Goal: Task Accomplishment & Management: Manage account settings

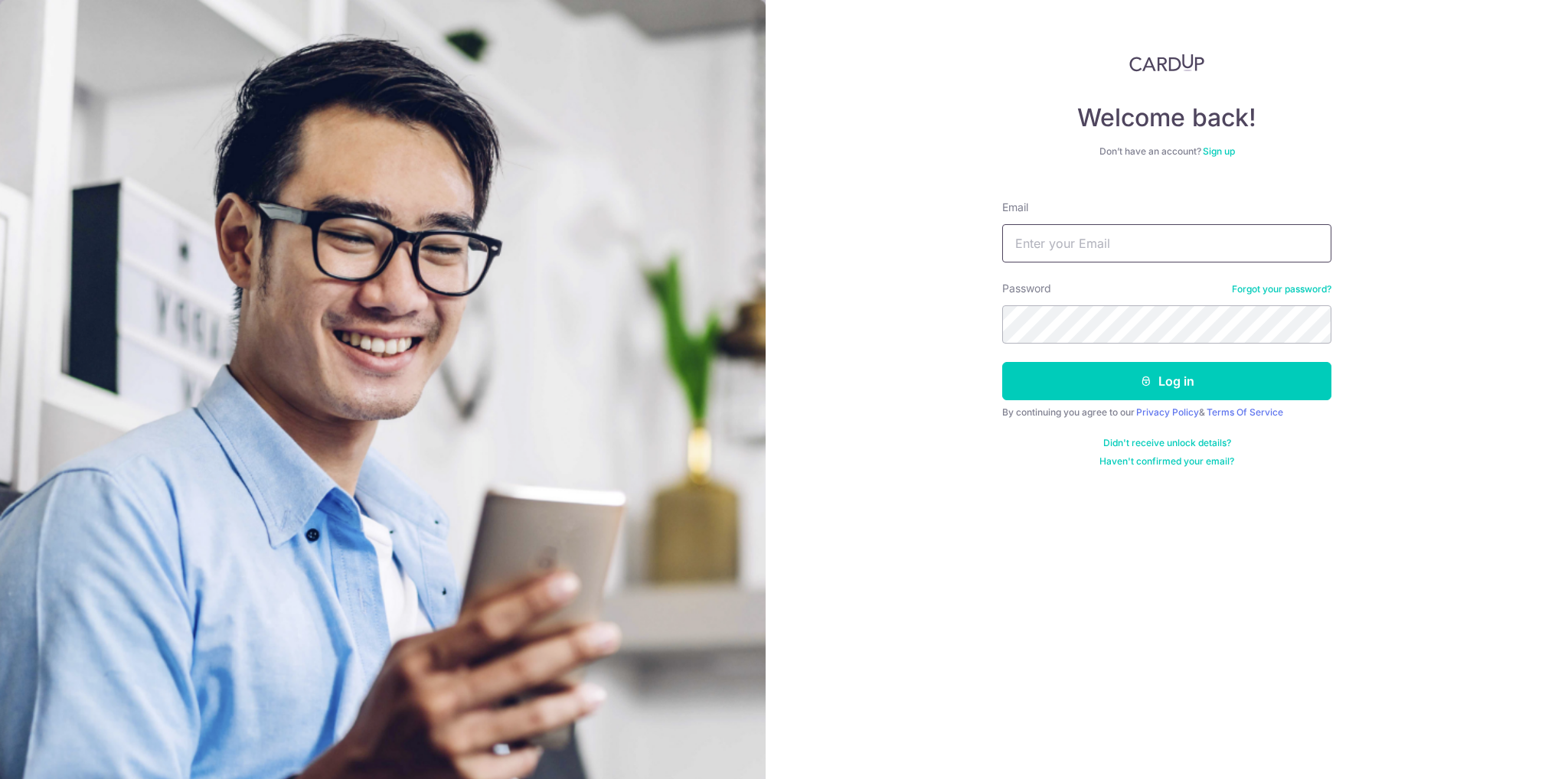
click at [1138, 236] on input "Email" at bounding box center [1167, 243] width 330 height 38
type input "[EMAIL_ADDRESS][PERSON_NAME][DOMAIN_NAME]"
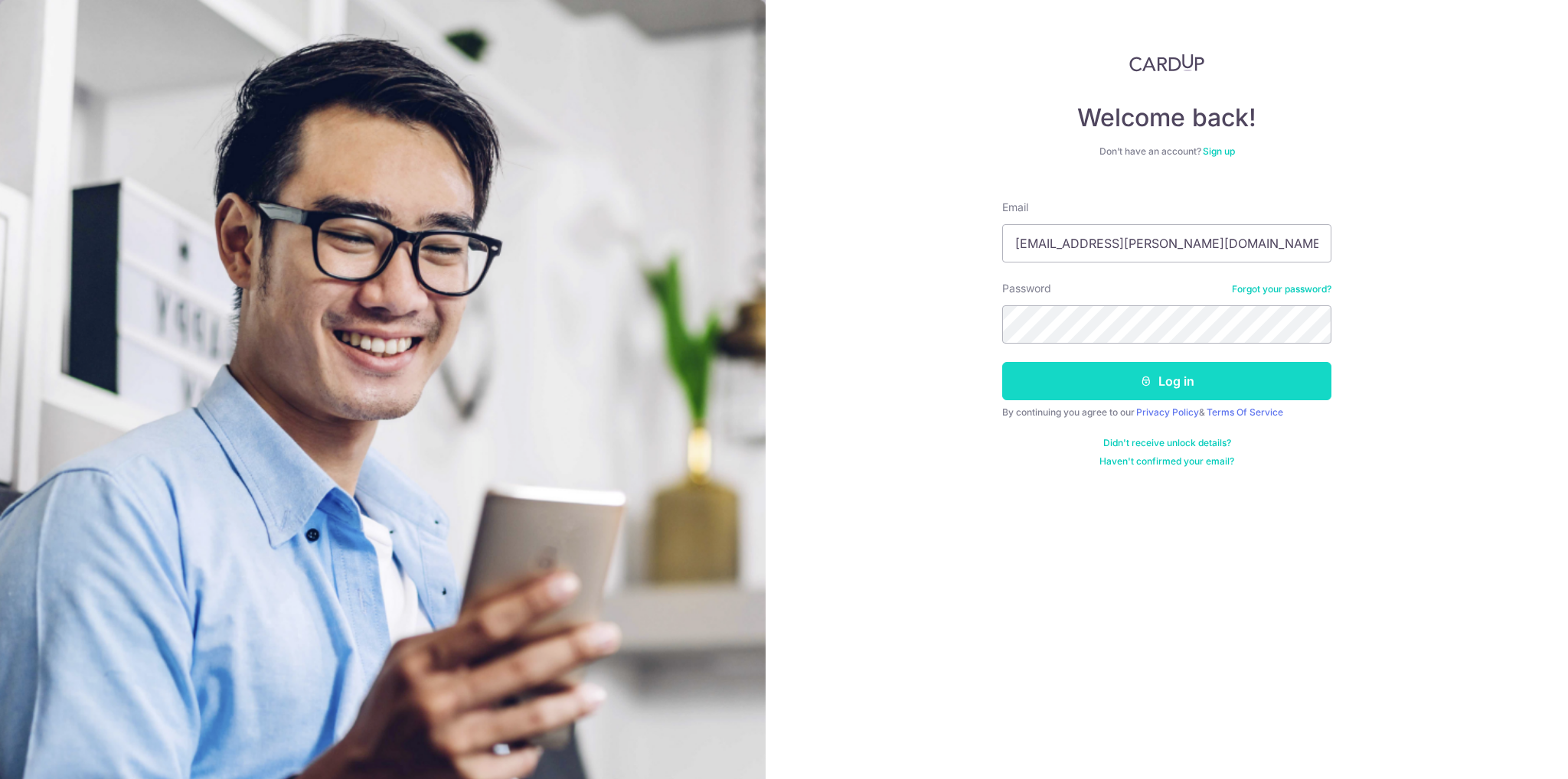
click at [1158, 390] on button "Log in" at bounding box center [1167, 381] width 330 height 38
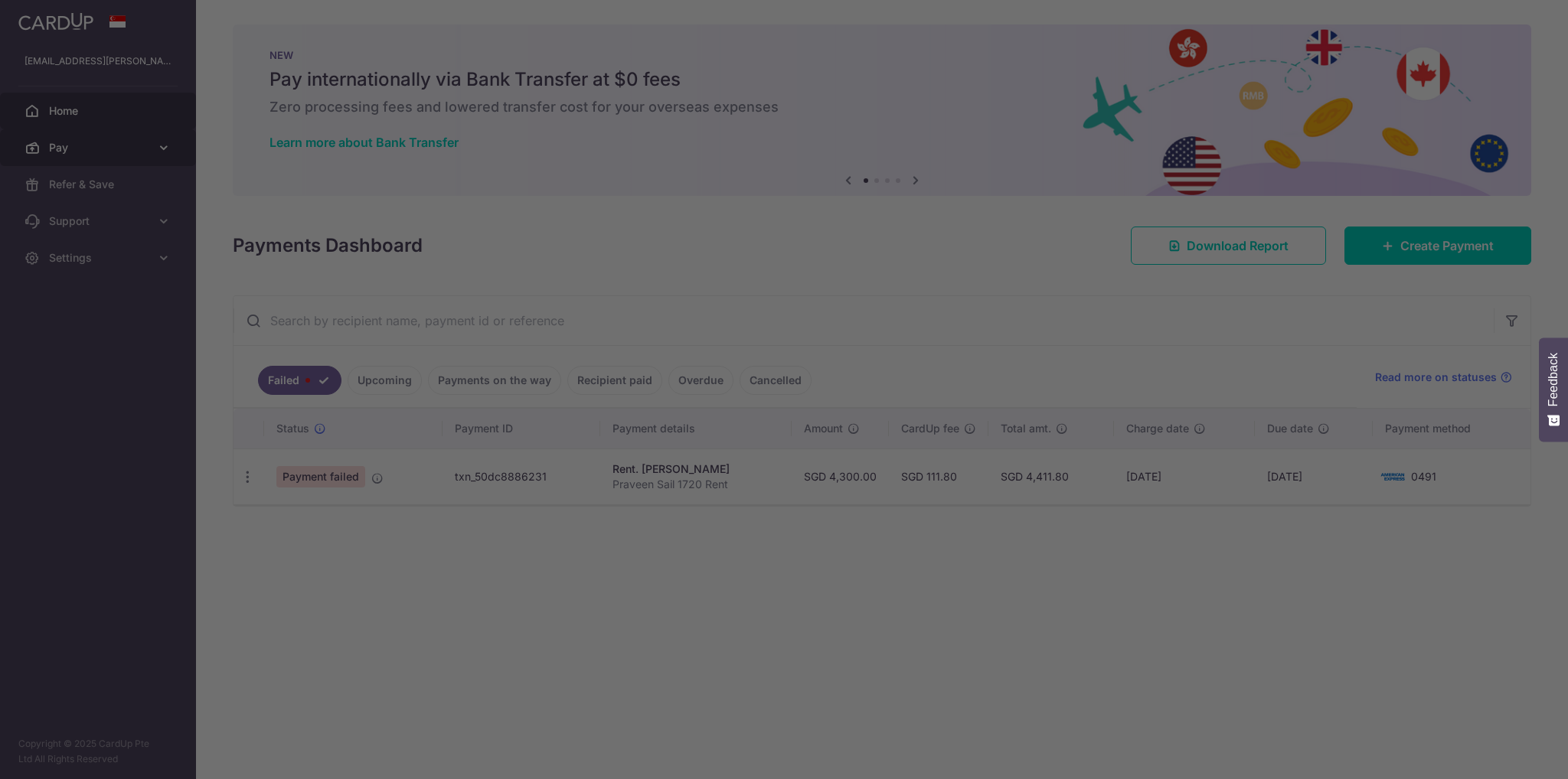
click at [114, 152] on body "praveen.shreenivas@gmail.com Home Pay Payments Recipients Cards Refer & Save Su…" at bounding box center [784, 390] width 1568 height 779
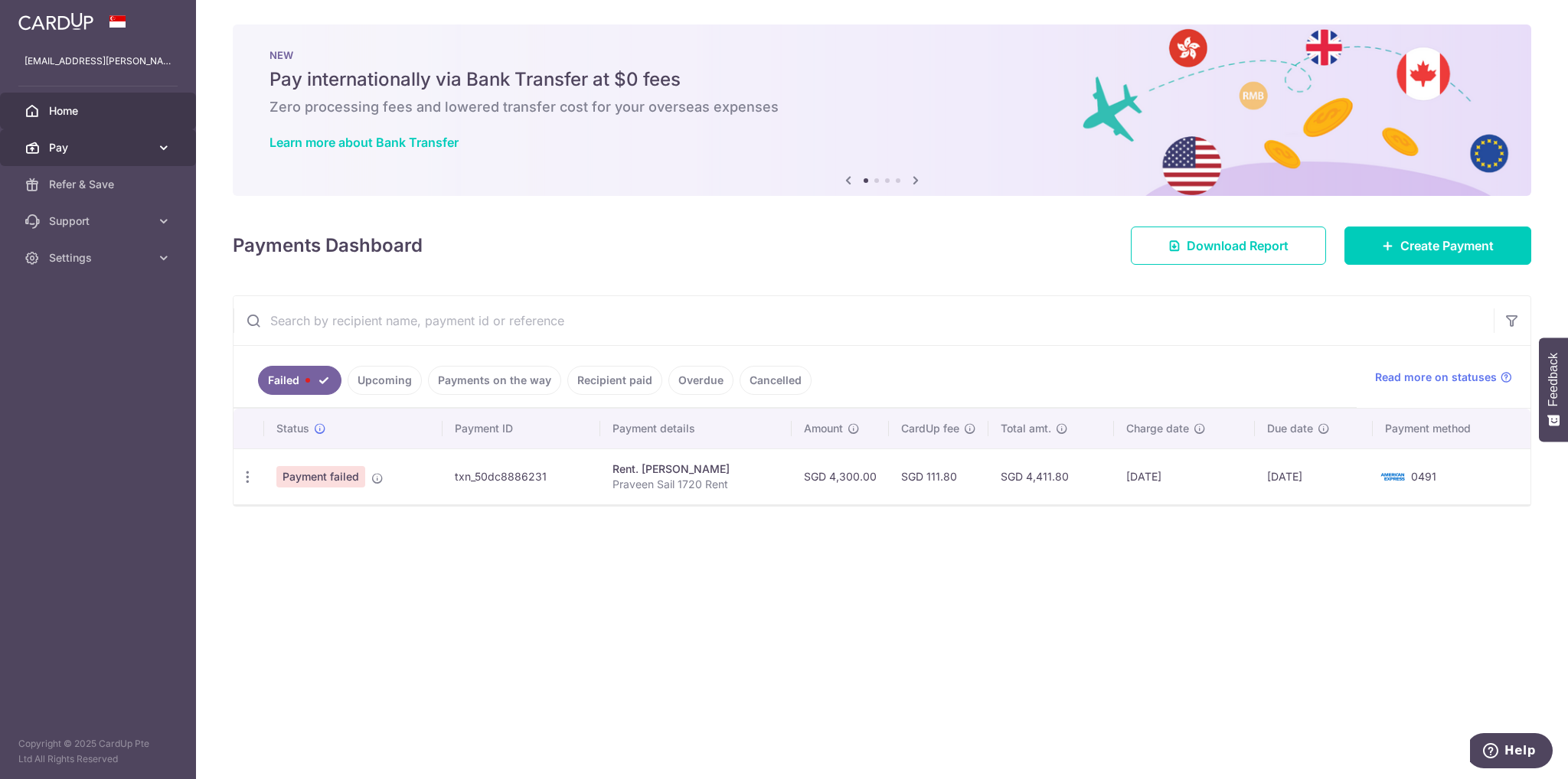
click at [117, 146] on span "Pay" at bounding box center [99, 147] width 101 height 16
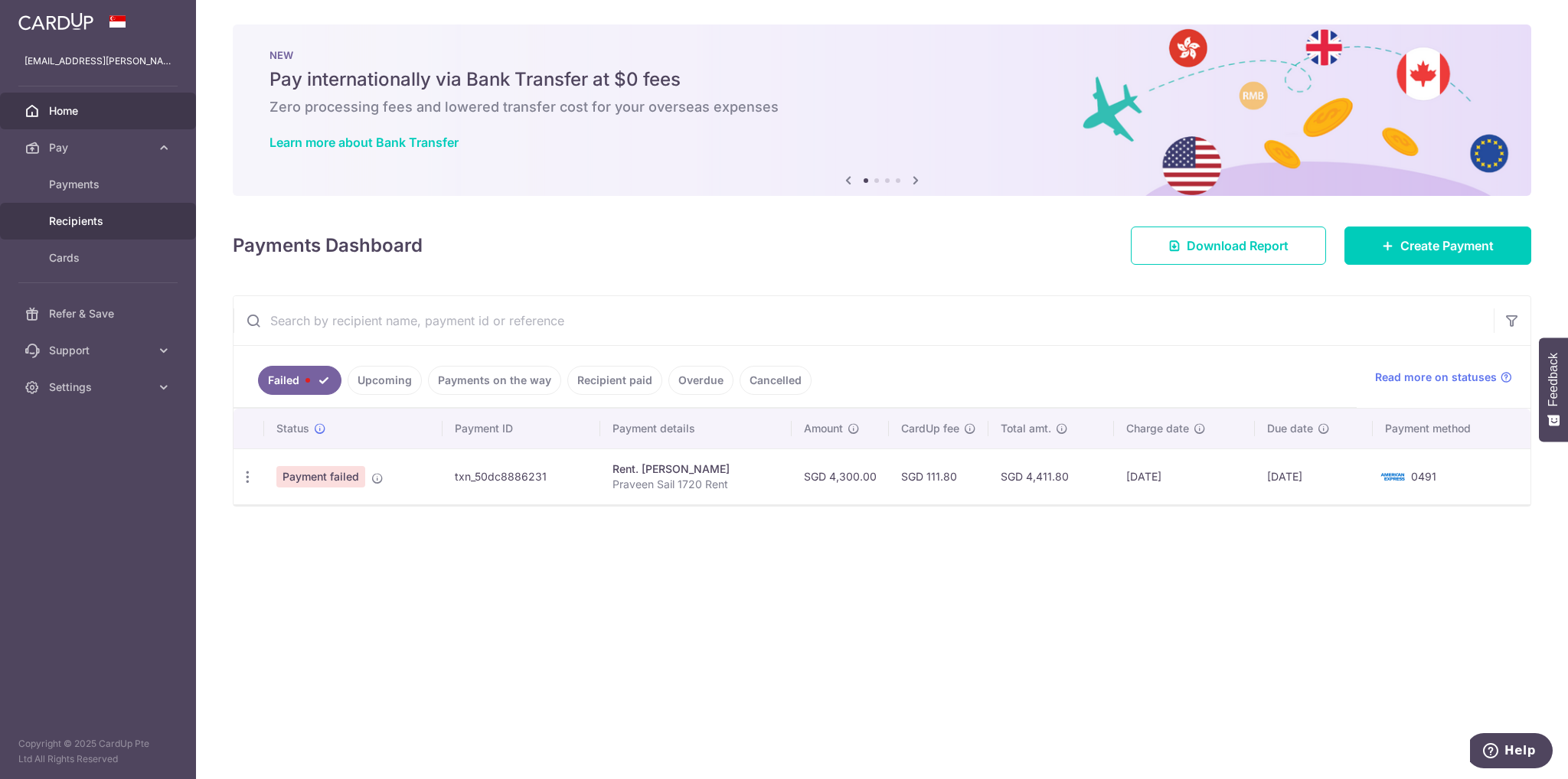
click at [108, 218] on span "Recipients" at bounding box center [99, 221] width 101 height 16
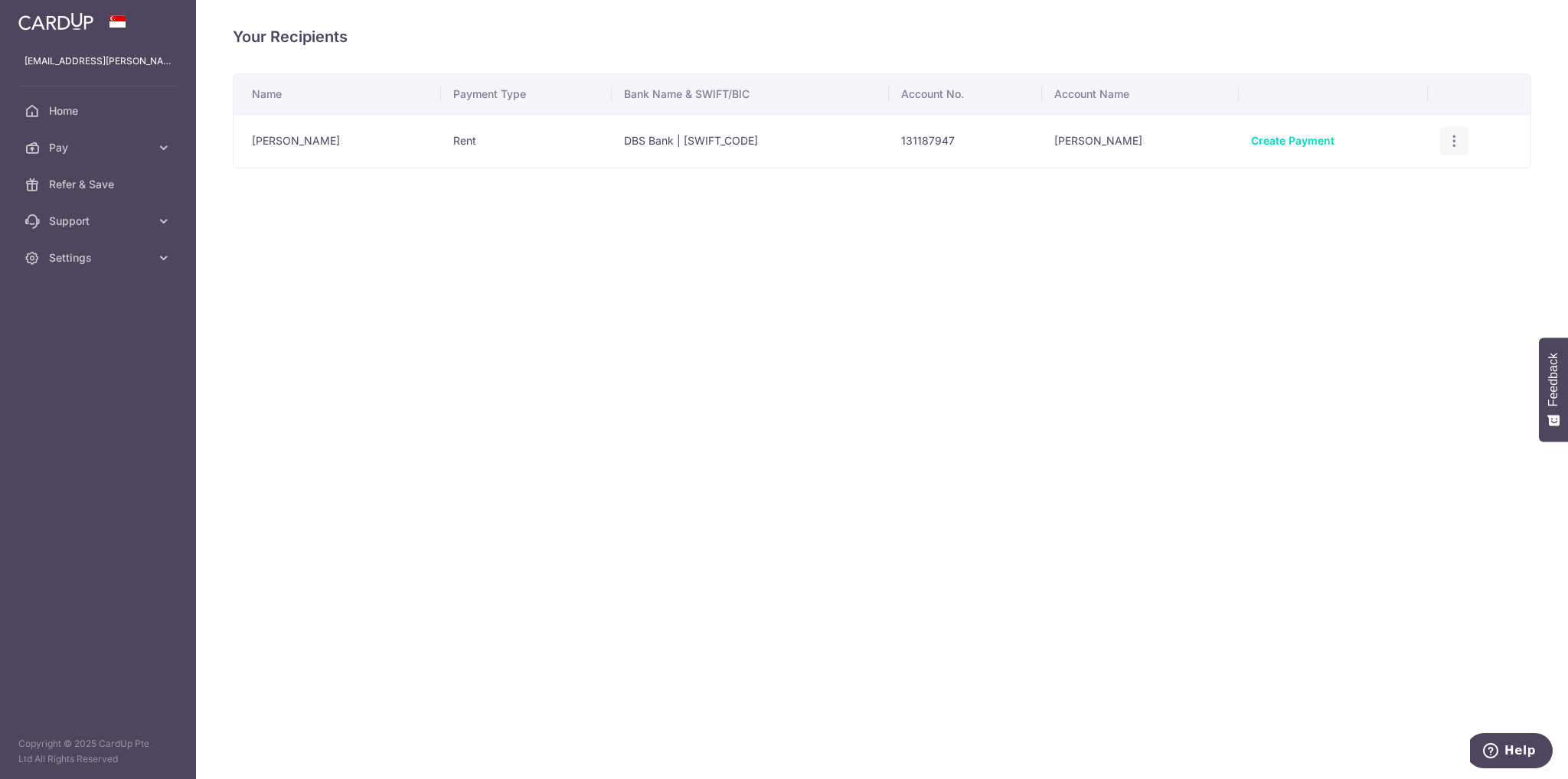
click at [1454, 138] on icon "button" at bounding box center [1454, 142] width 16 height 16
click at [1382, 190] on span "View/Edit" at bounding box center [1403, 184] width 104 height 18
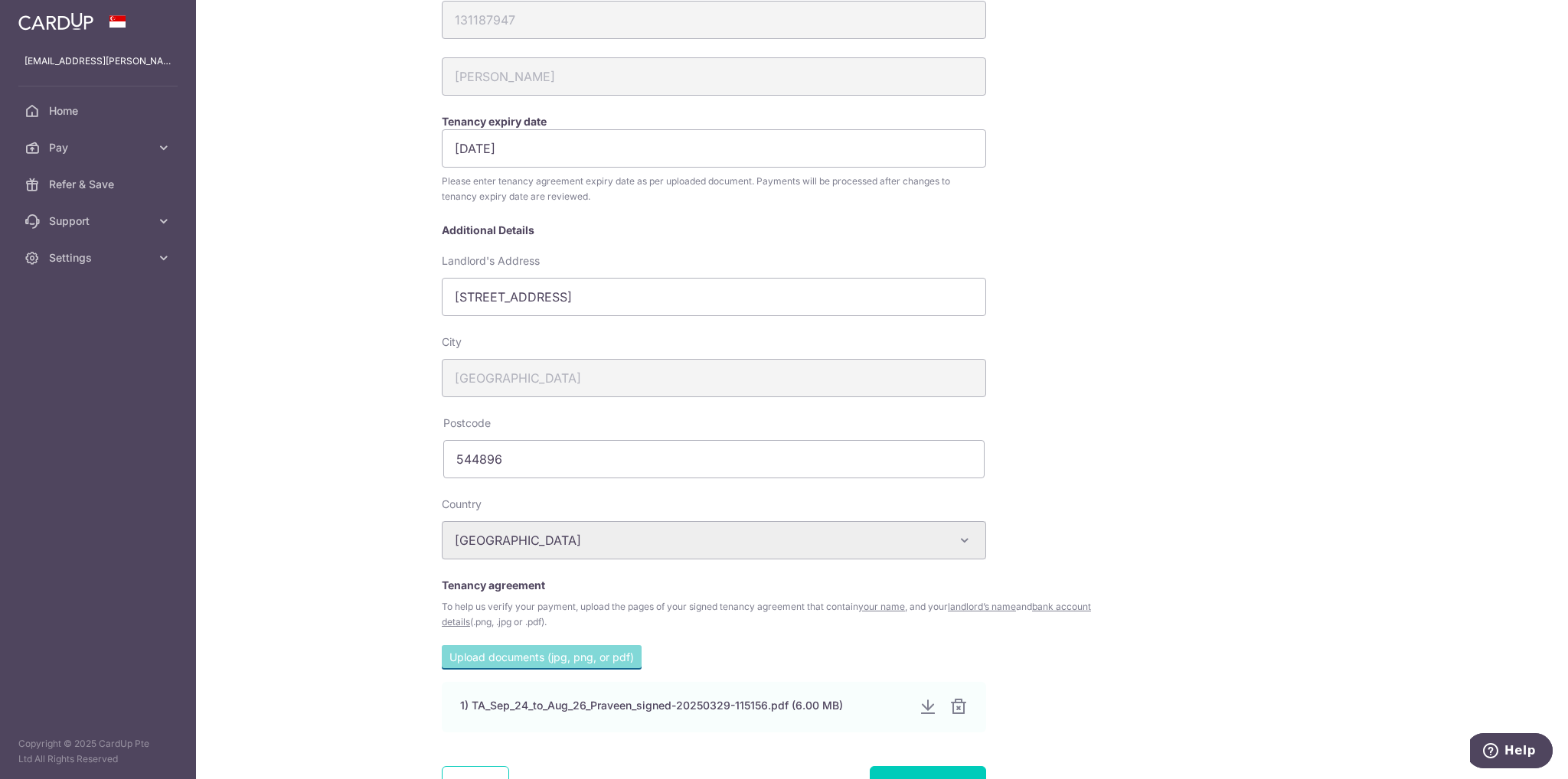
scroll to position [325, 0]
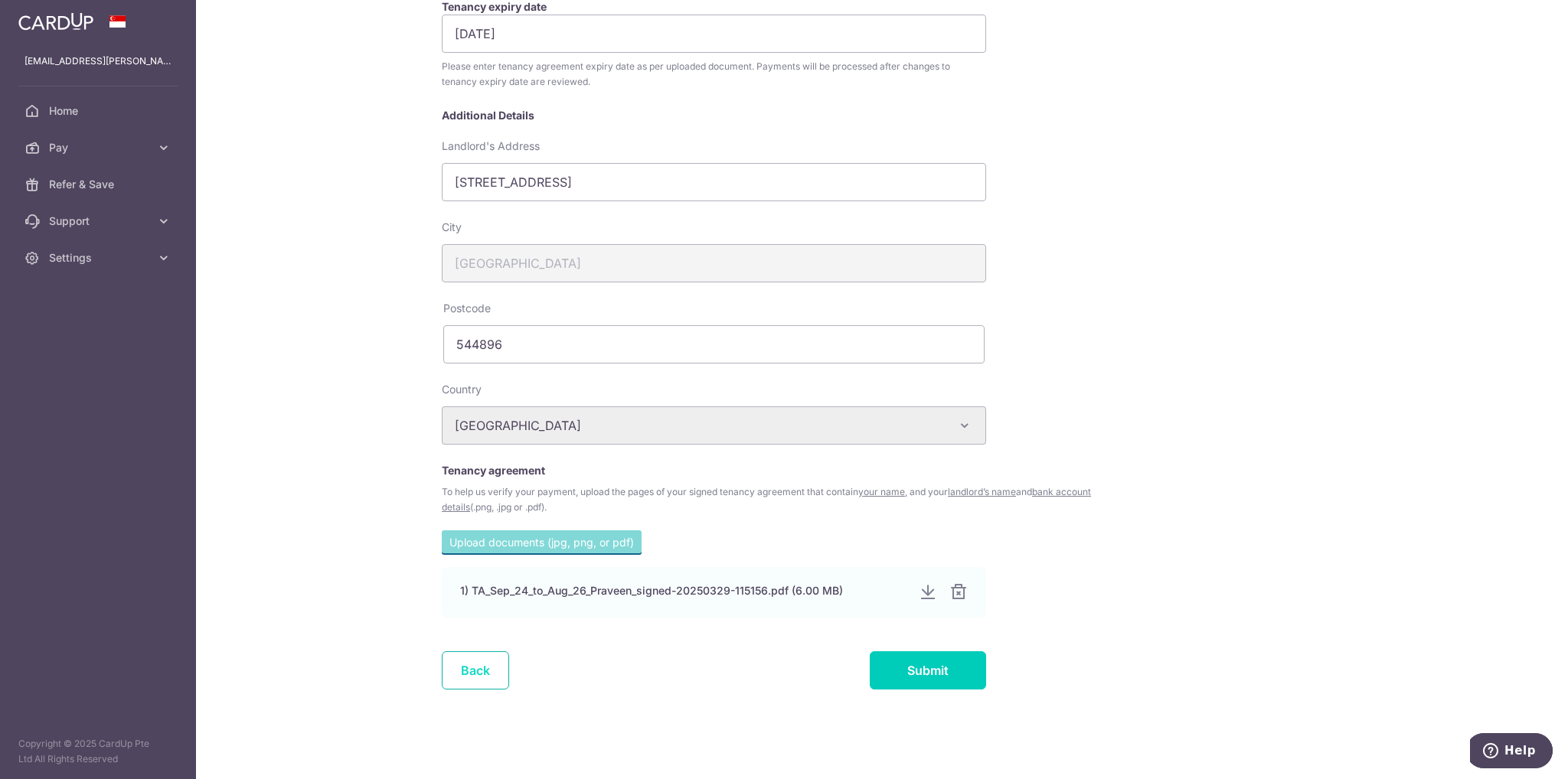
click at [460, 669] on link "Back" at bounding box center [475, 670] width 68 height 38
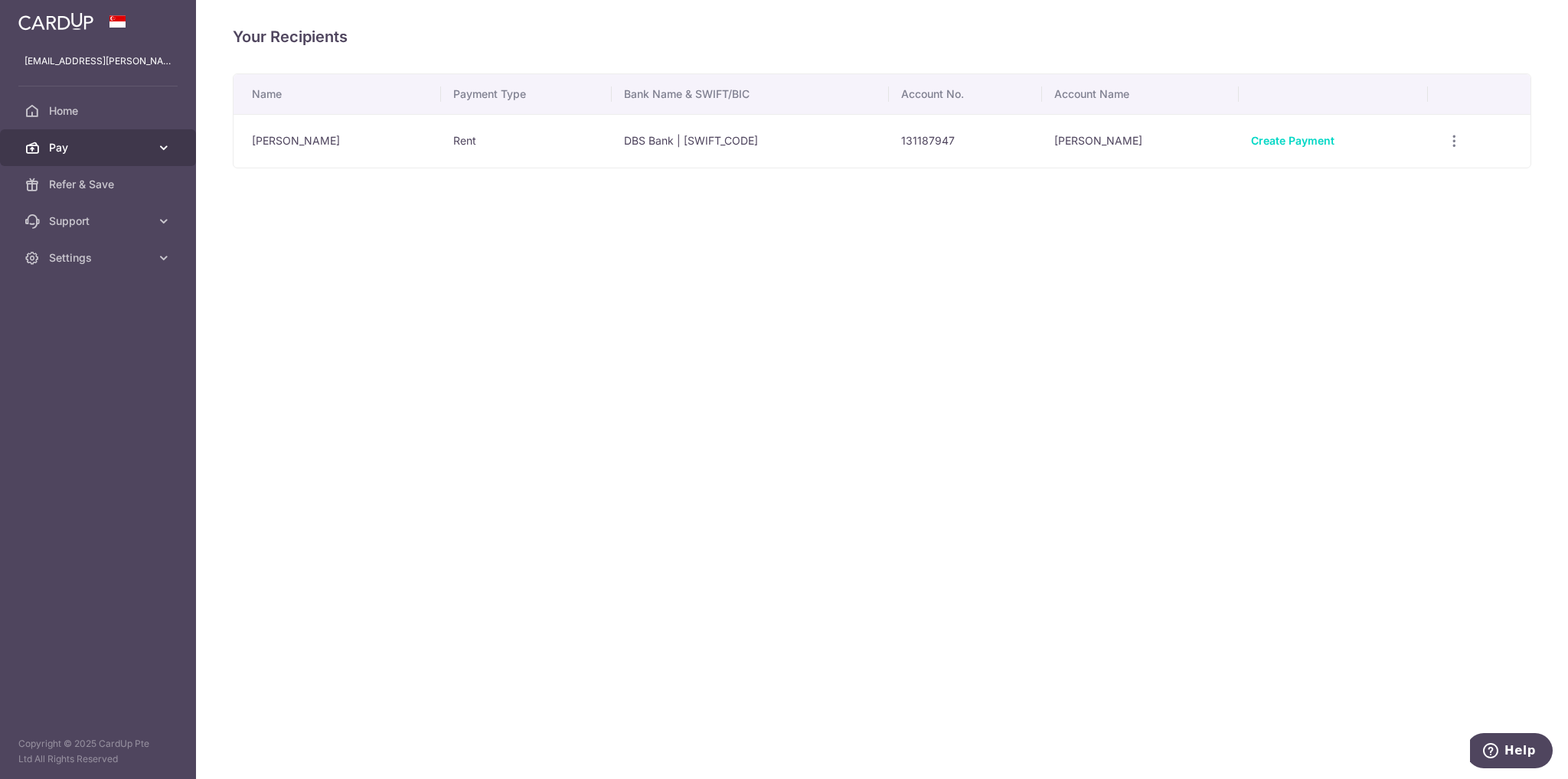
click at [143, 142] on span "Pay" at bounding box center [99, 147] width 101 height 16
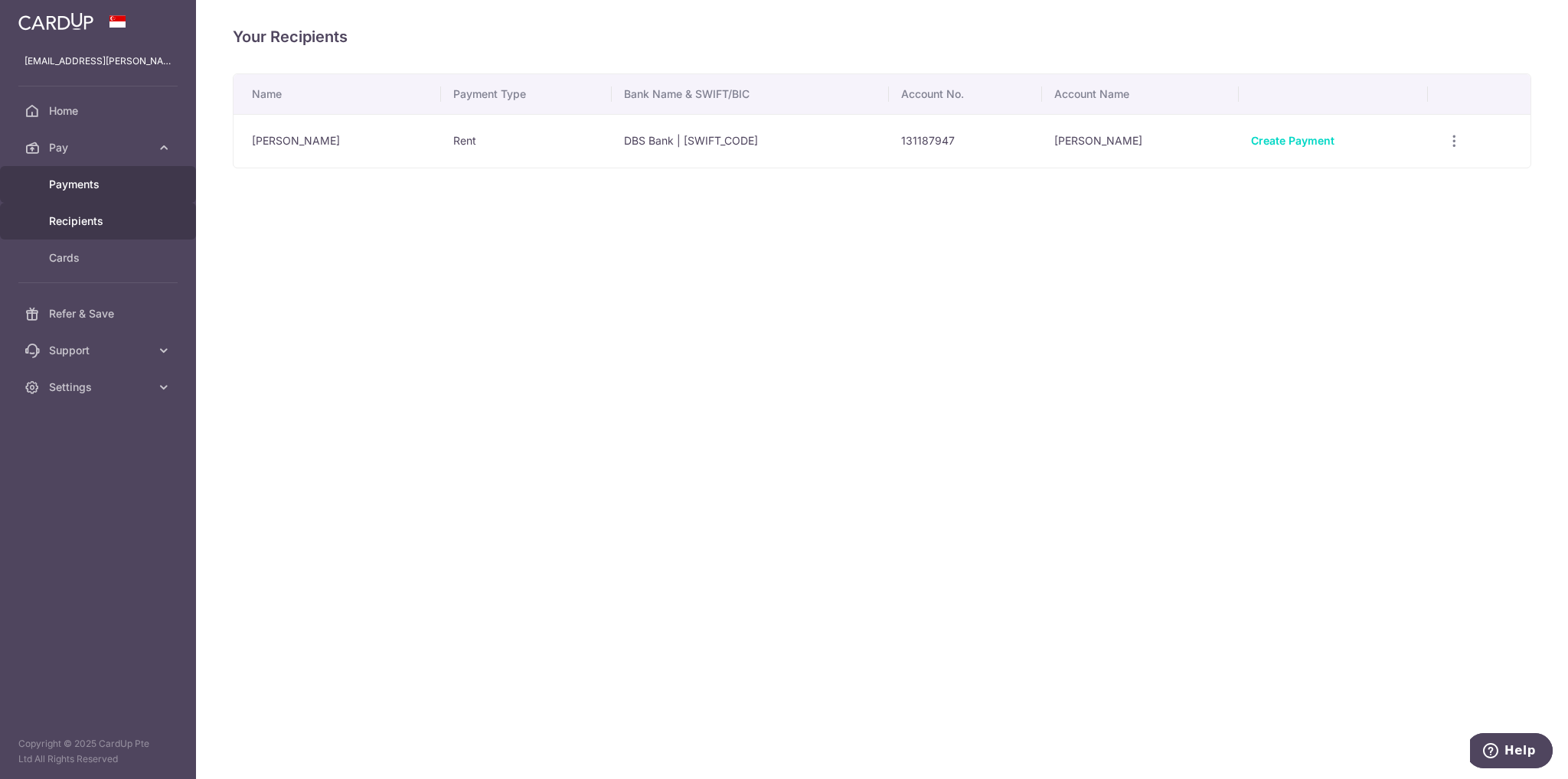
click at [100, 194] on link "Payments" at bounding box center [98, 184] width 196 height 37
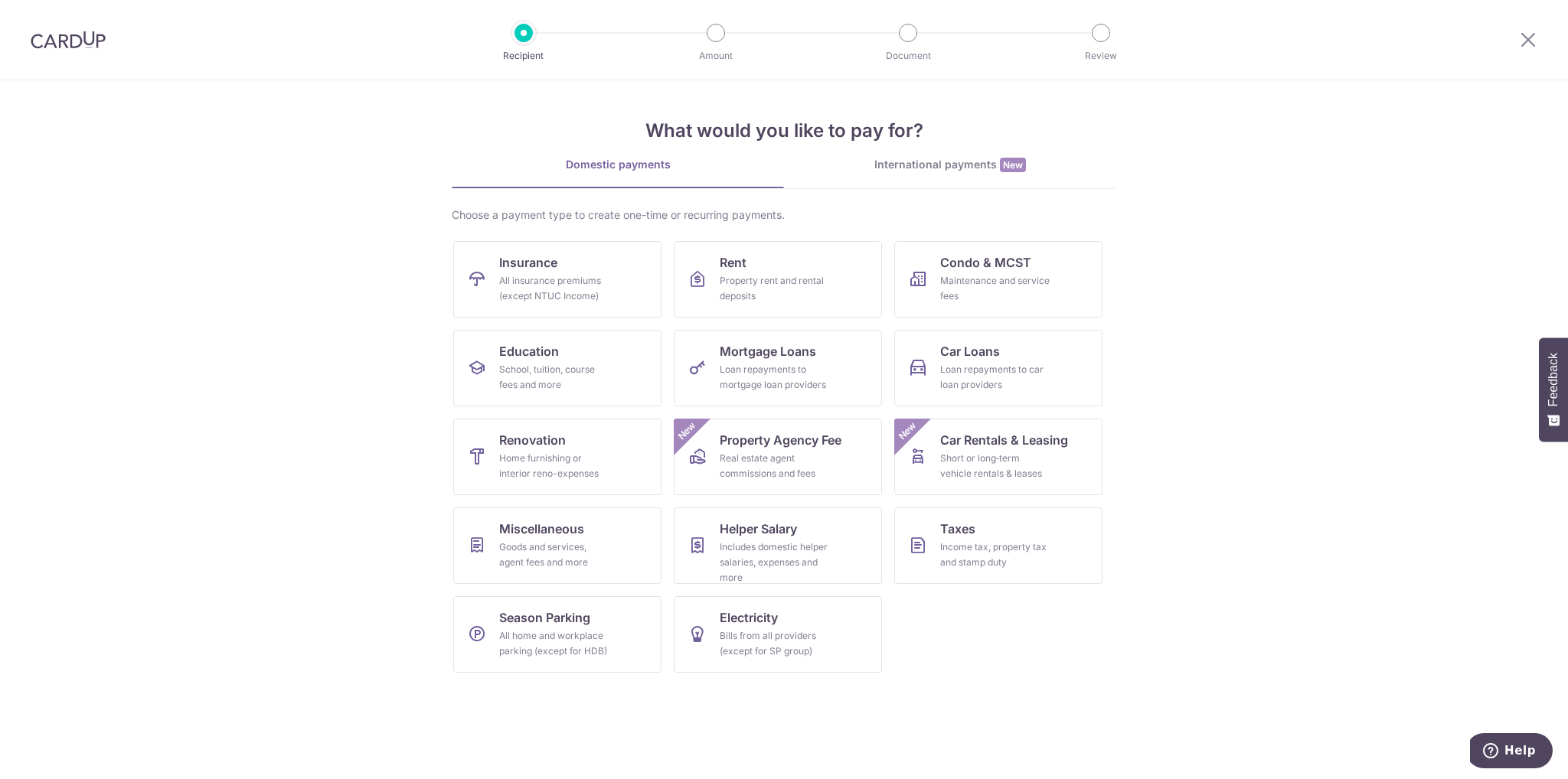
click at [60, 36] on img at bounding box center [68, 40] width 75 height 18
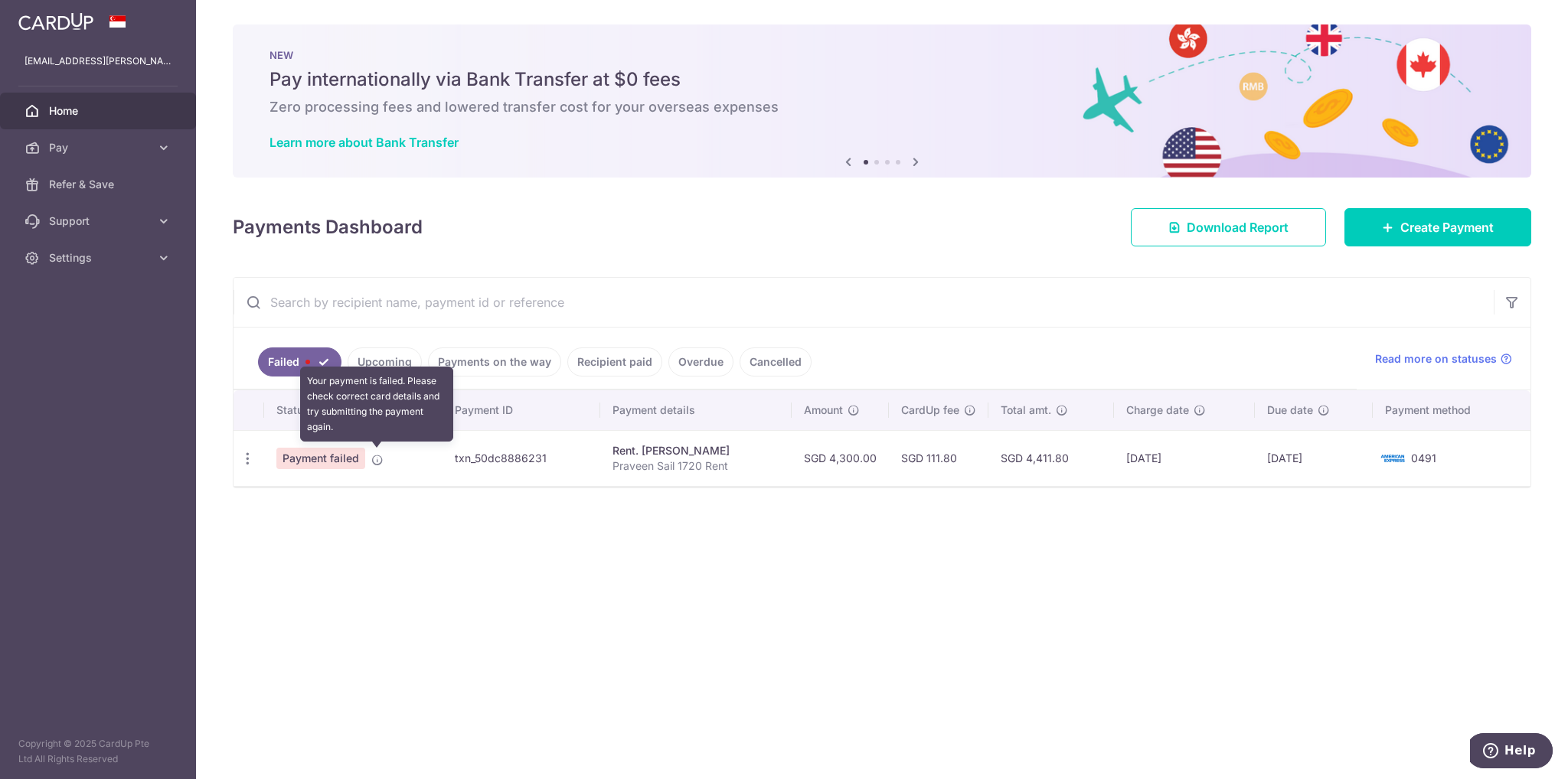
click at [373, 463] on icon at bounding box center [377, 459] width 12 height 12
click at [248, 464] on icon "button" at bounding box center [248, 459] width 16 height 16
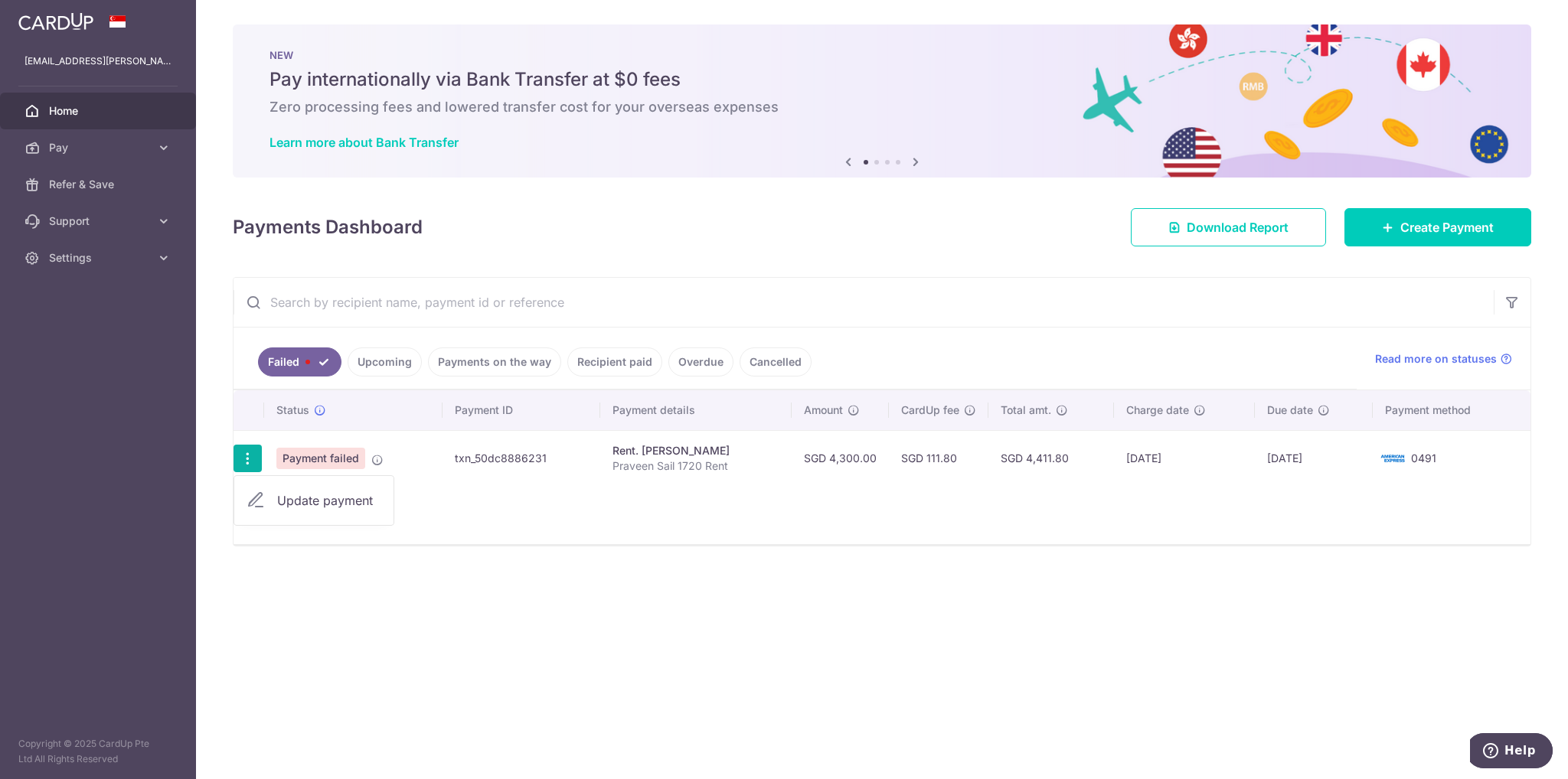
click at [277, 496] on span "Update payment" at bounding box center [329, 501] width 104 height 18
radio input "true"
type input "4,300.00"
type input "Praveen Sail 1720 Rent"
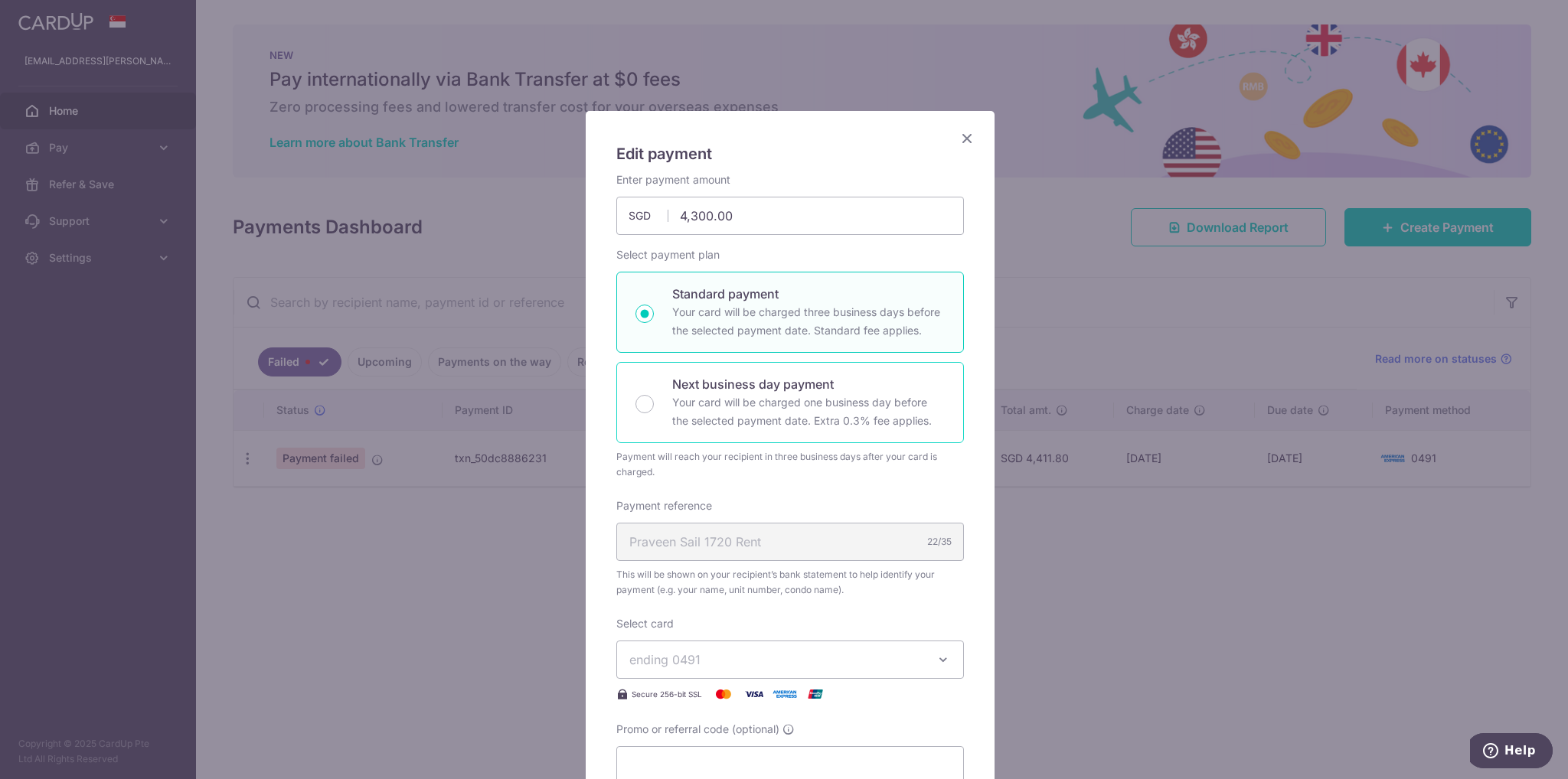
scroll to position [459, 0]
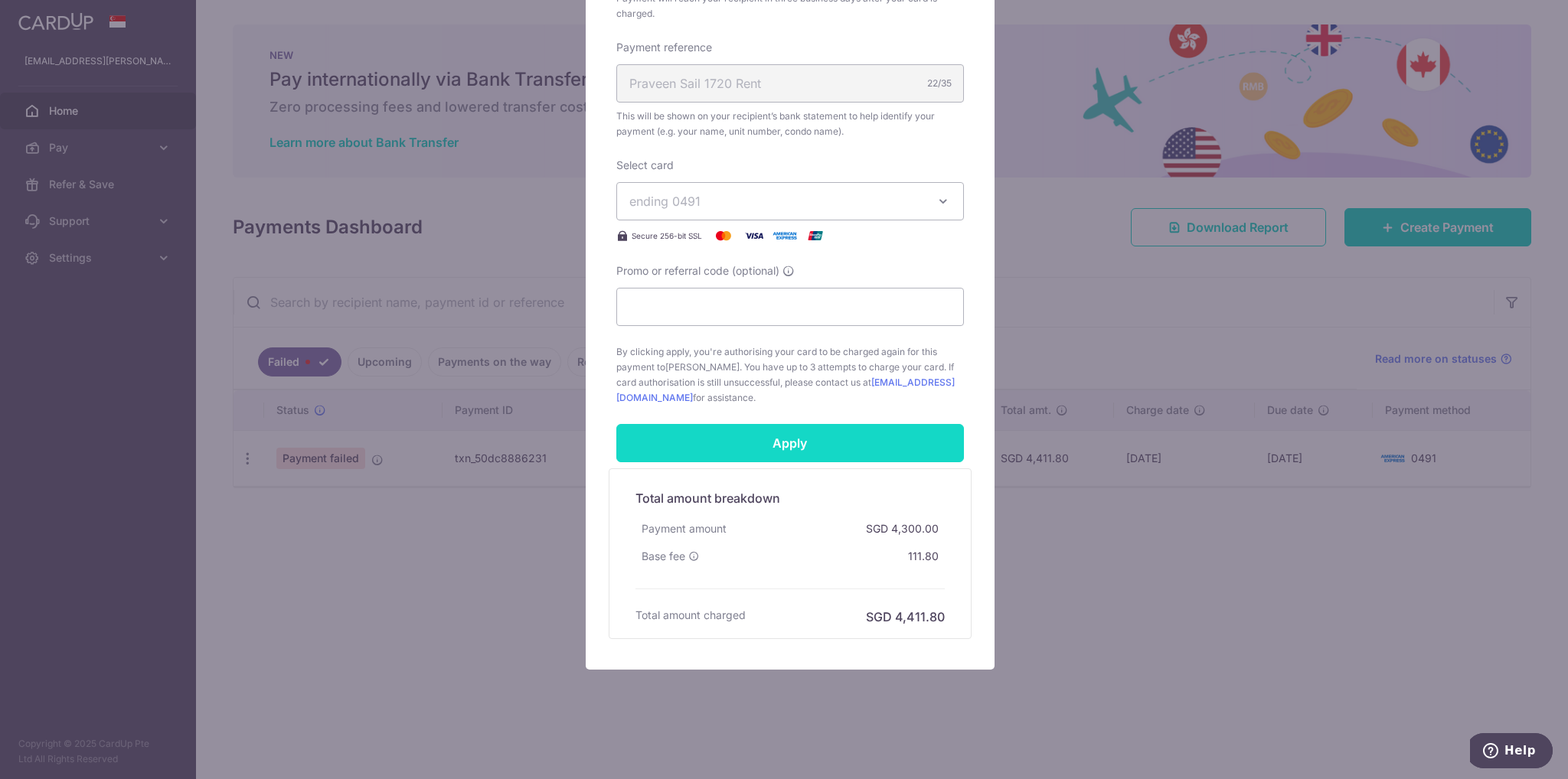
click at [802, 433] on input "Apply" at bounding box center [790, 443] width 348 height 38
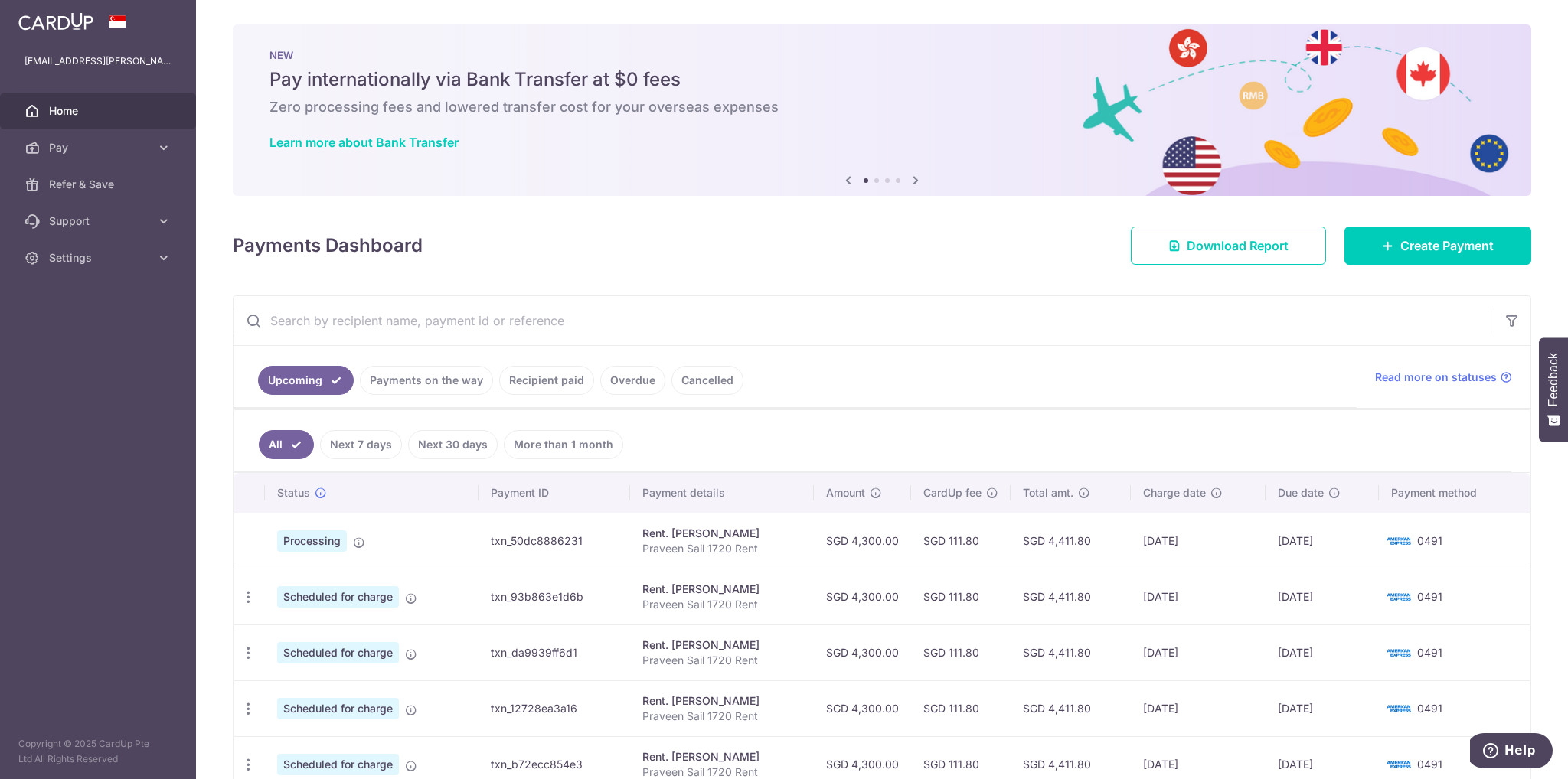
click at [438, 387] on link "Payments on the way" at bounding box center [427, 380] width 133 height 29
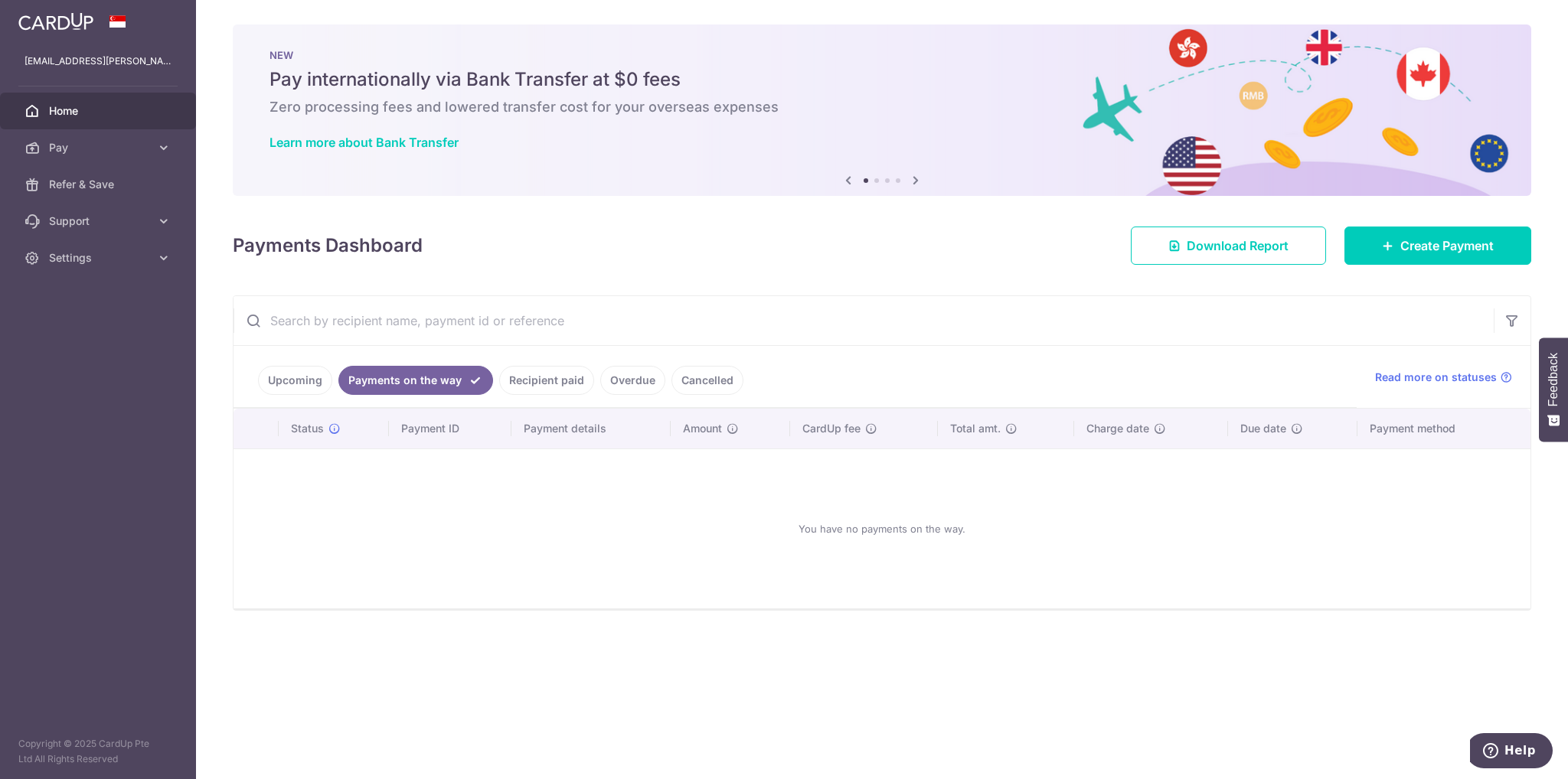
click at [570, 368] on link "Recipient paid" at bounding box center [546, 380] width 95 height 29
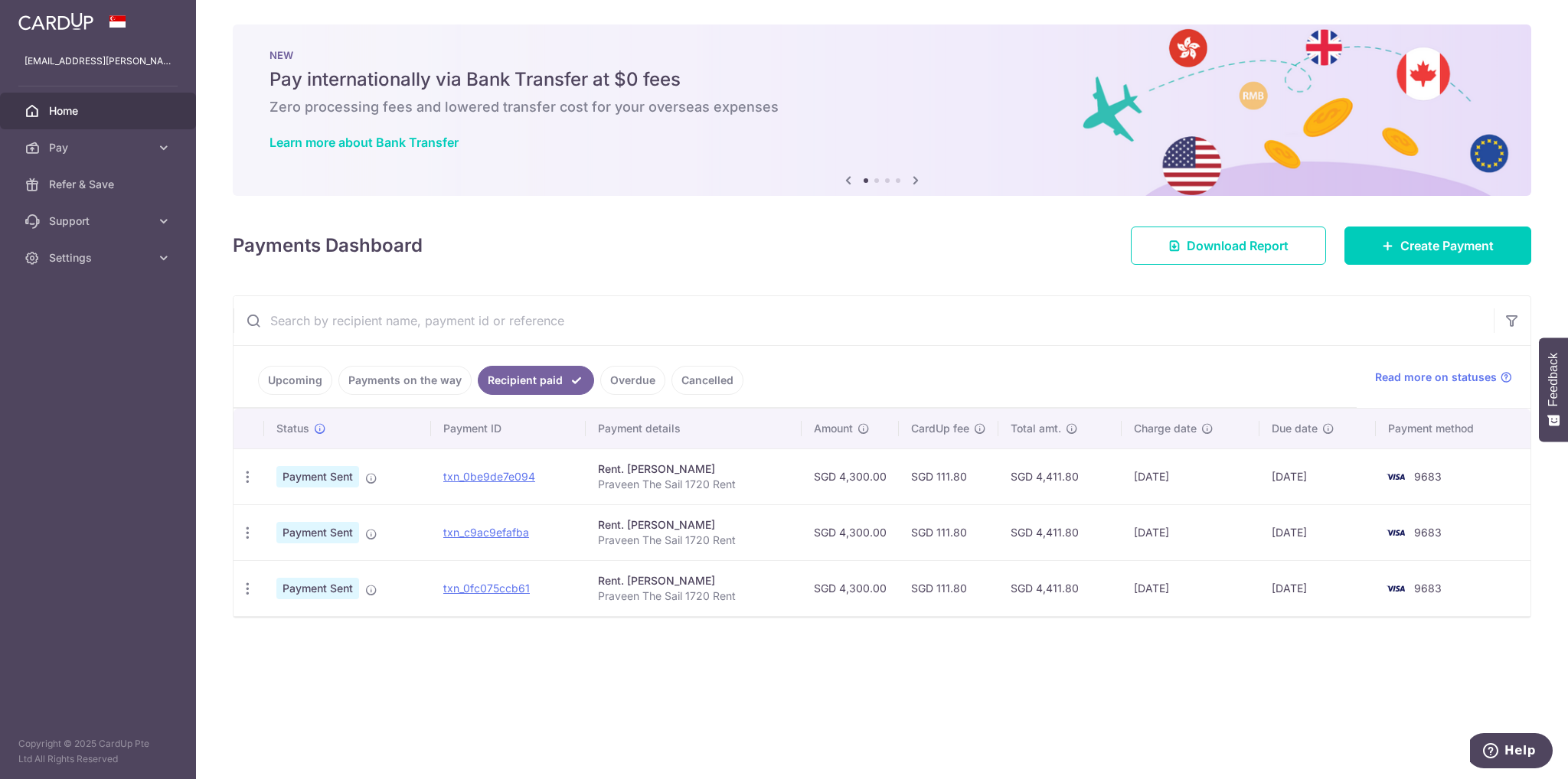
click at [646, 373] on link "Overdue" at bounding box center [633, 380] width 65 height 29
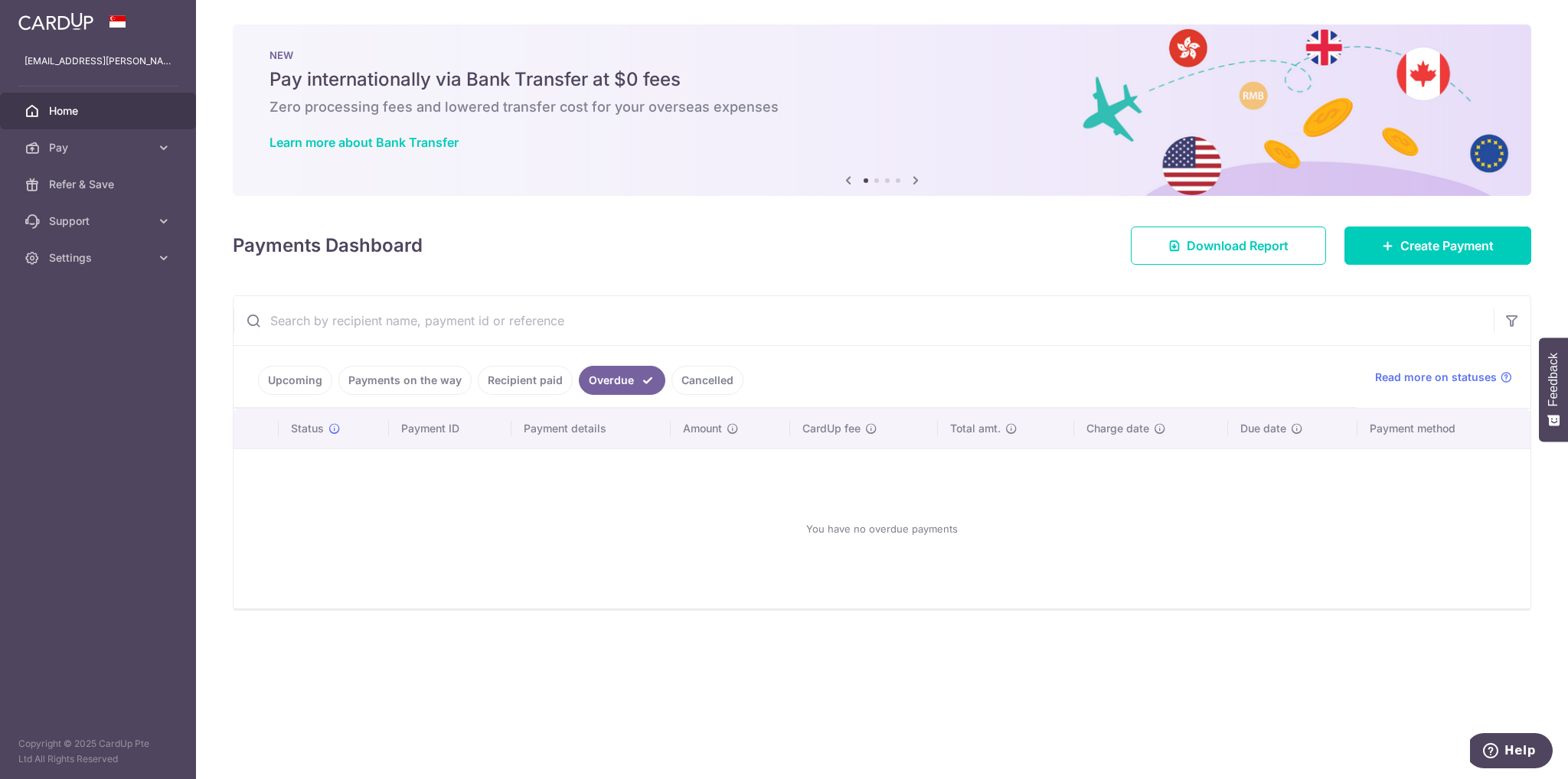
click at [546, 373] on link "Recipient paid" at bounding box center [525, 380] width 95 height 29
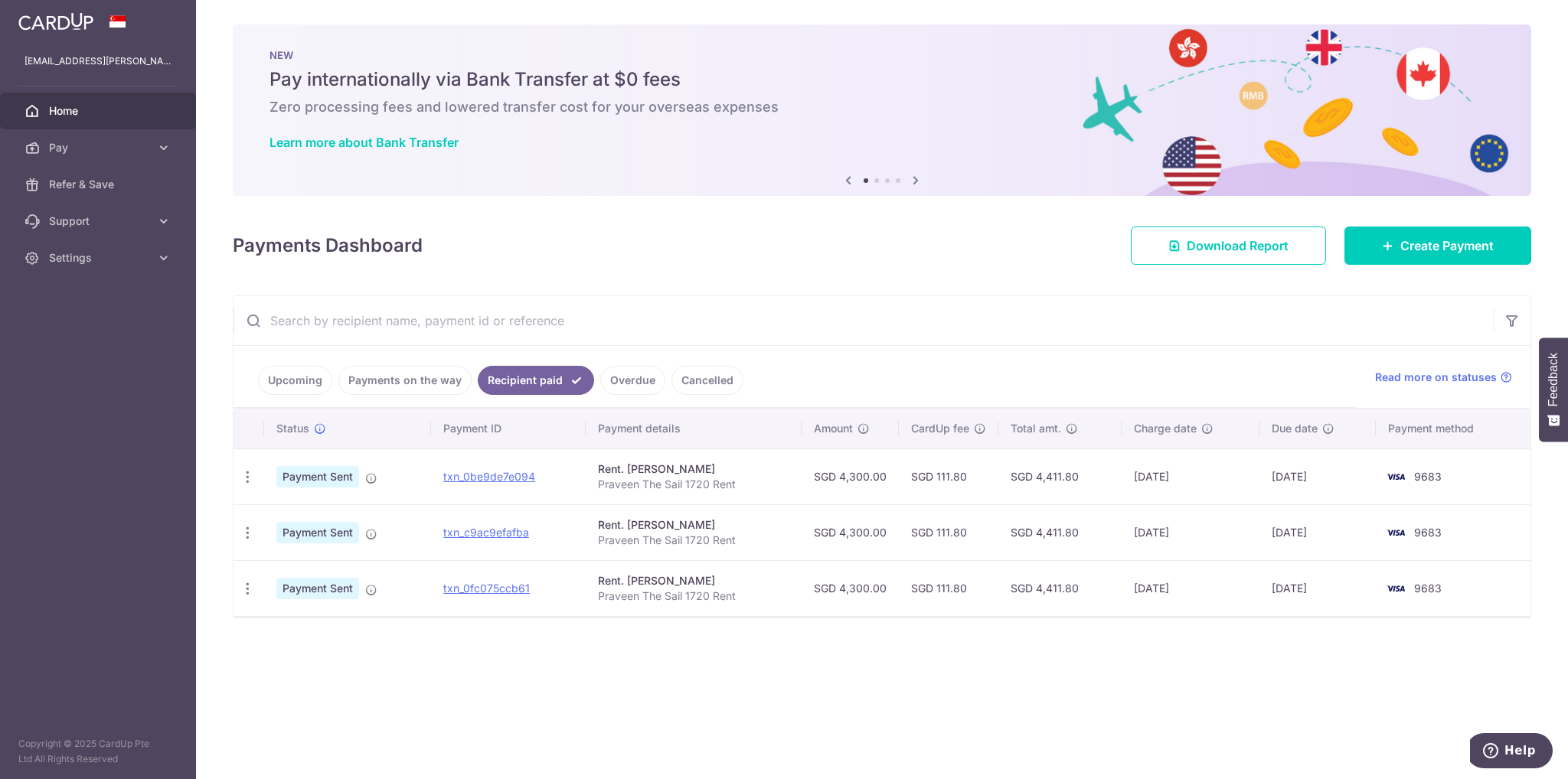
click at [690, 386] on link "Cancelled" at bounding box center [707, 380] width 72 height 29
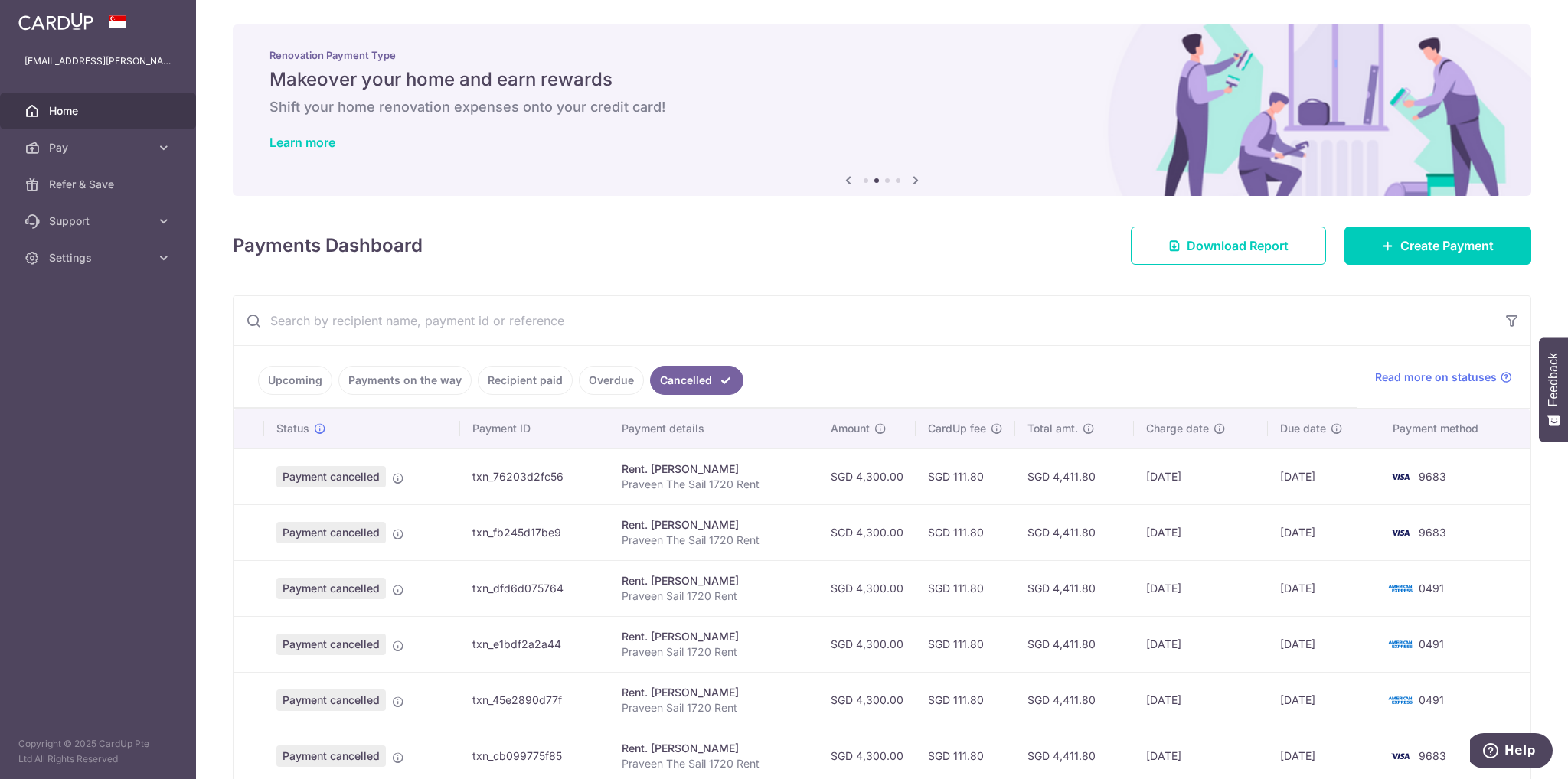
click at [306, 392] on link "Upcoming" at bounding box center [295, 380] width 74 height 29
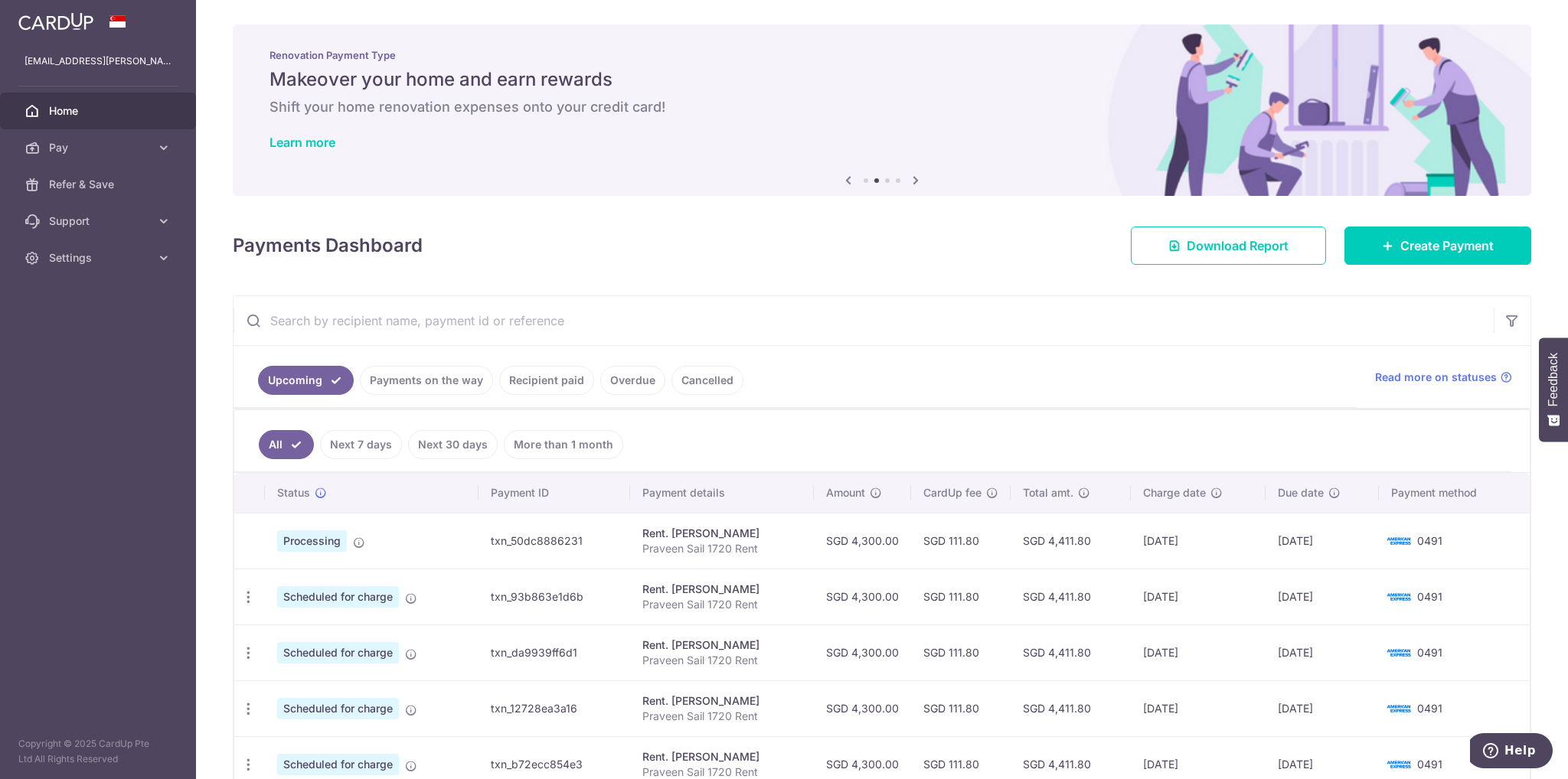
click at [65, 115] on span "Home" at bounding box center [99, 110] width 101 height 16
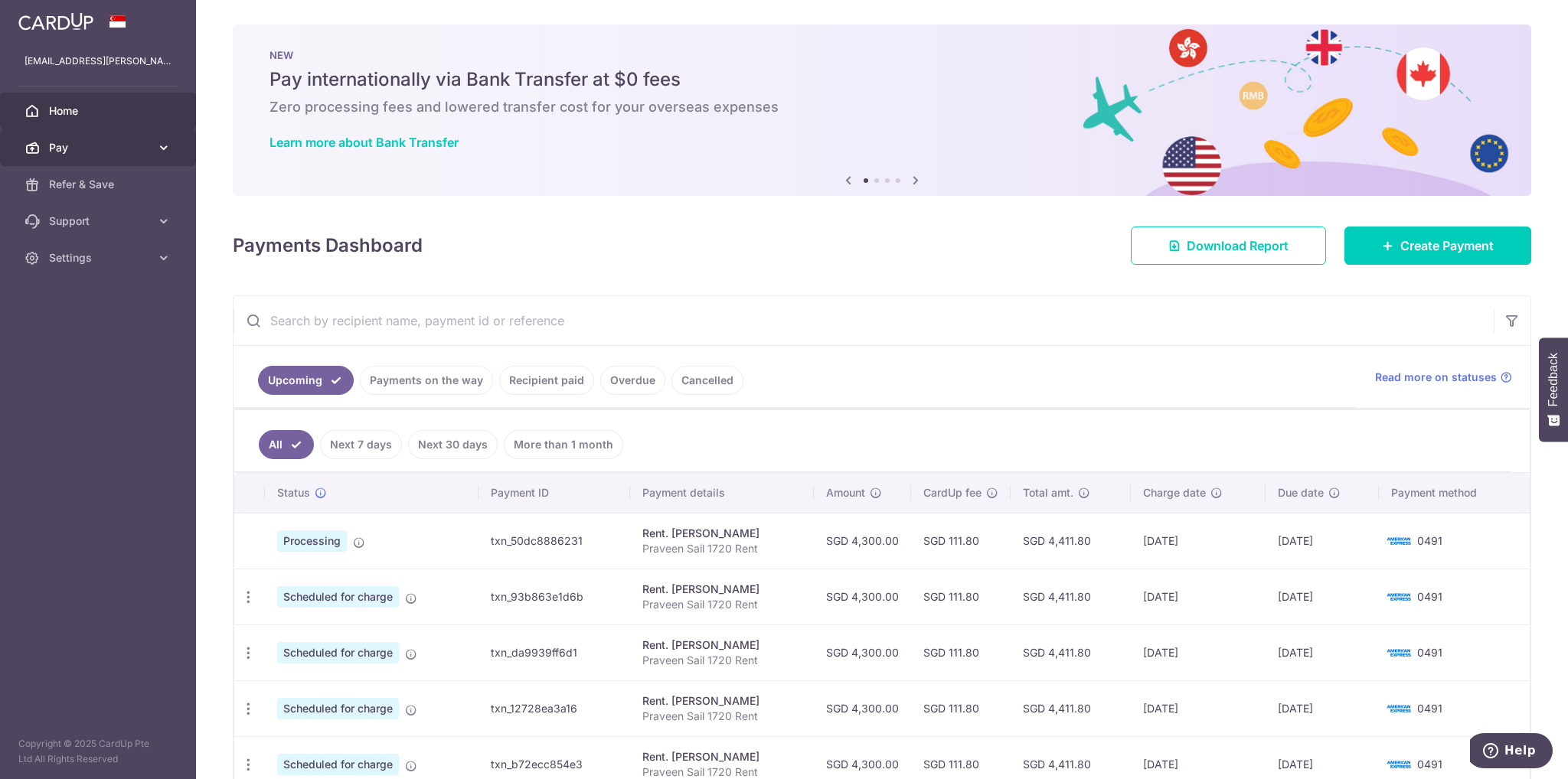
click at [61, 156] on link "Pay" at bounding box center [98, 147] width 196 height 37
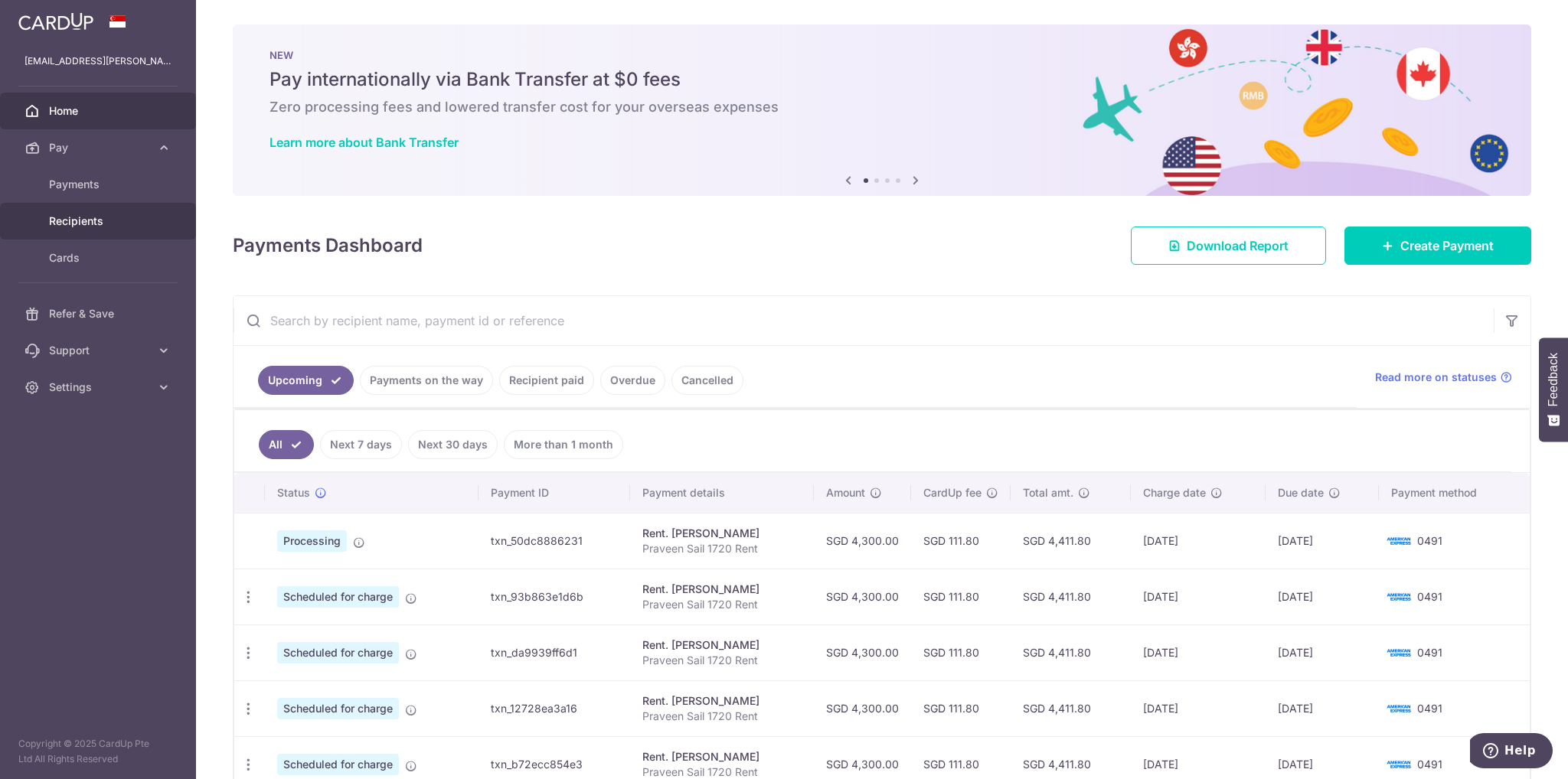
click at [77, 231] on link "Recipients" at bounding box center [98, 221] width 196 height 37
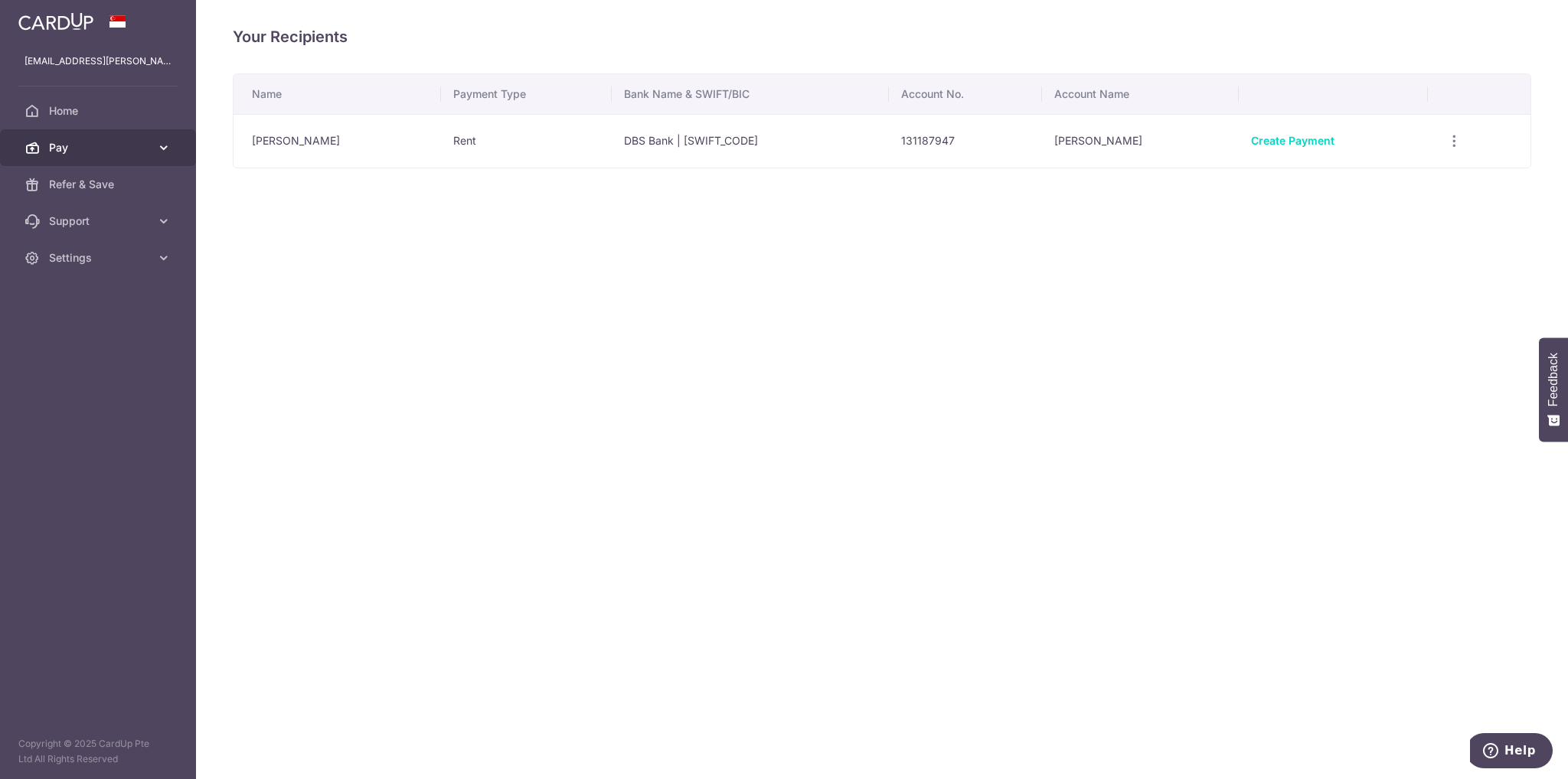
click at [127, 150] on span "Pay" at bounding box center [99, 147] width 101 height 16
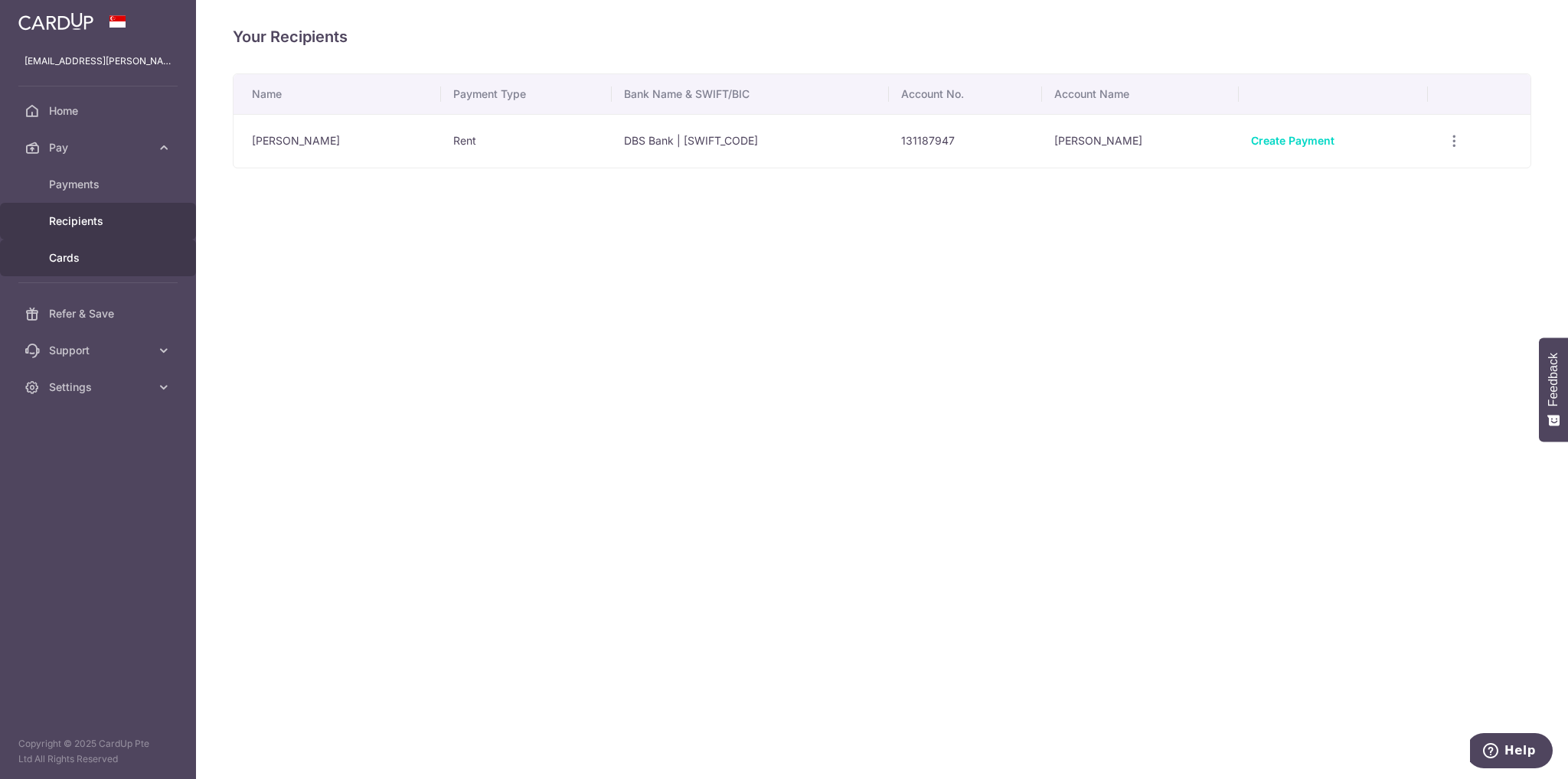
click at [80, 258] on span "Cards" at bounding box center [99, 258] width 101 height 16
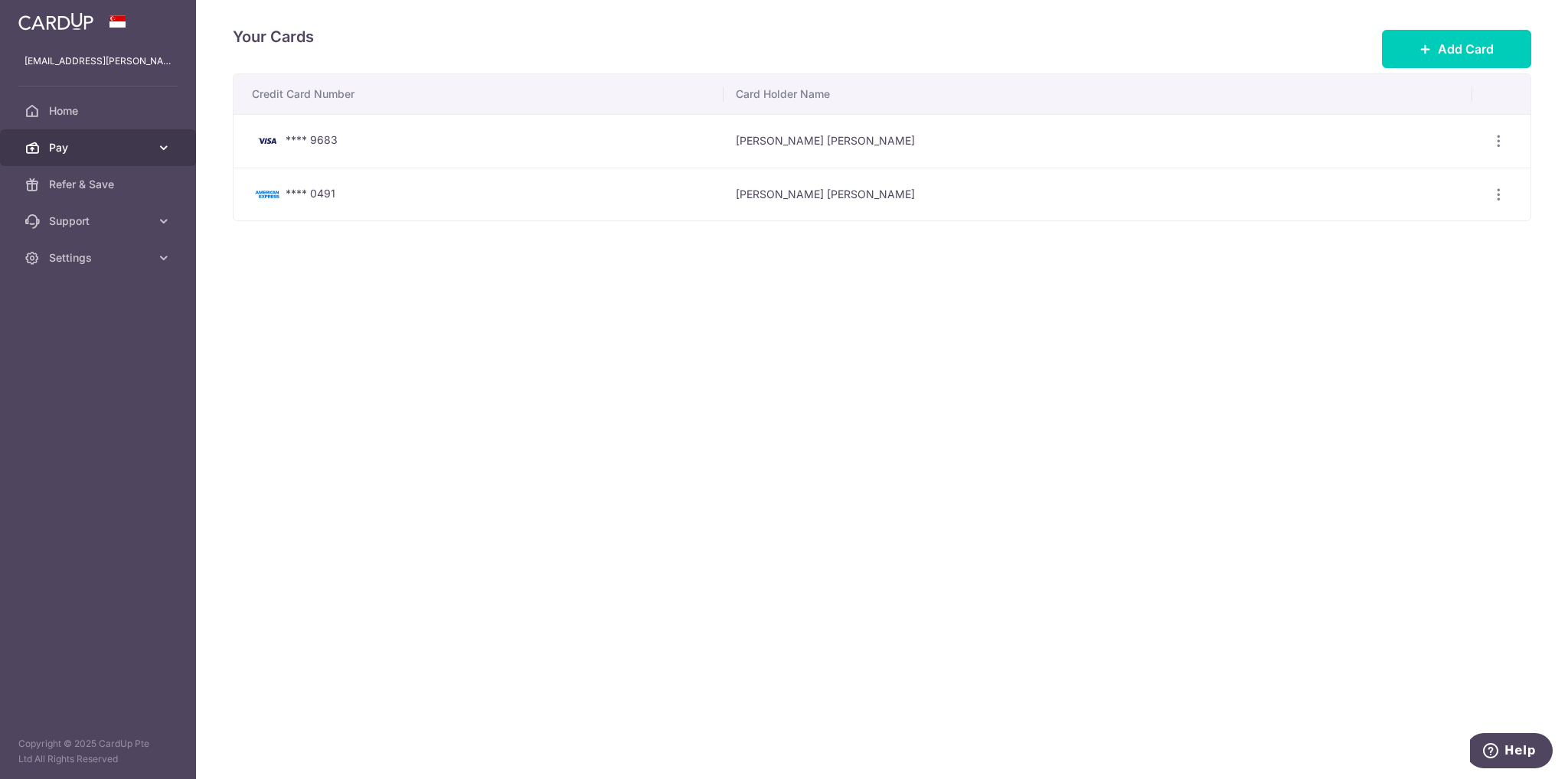
click at [75, 147] on span "Pay" at bounding box center [99, 147] width 101 height 16
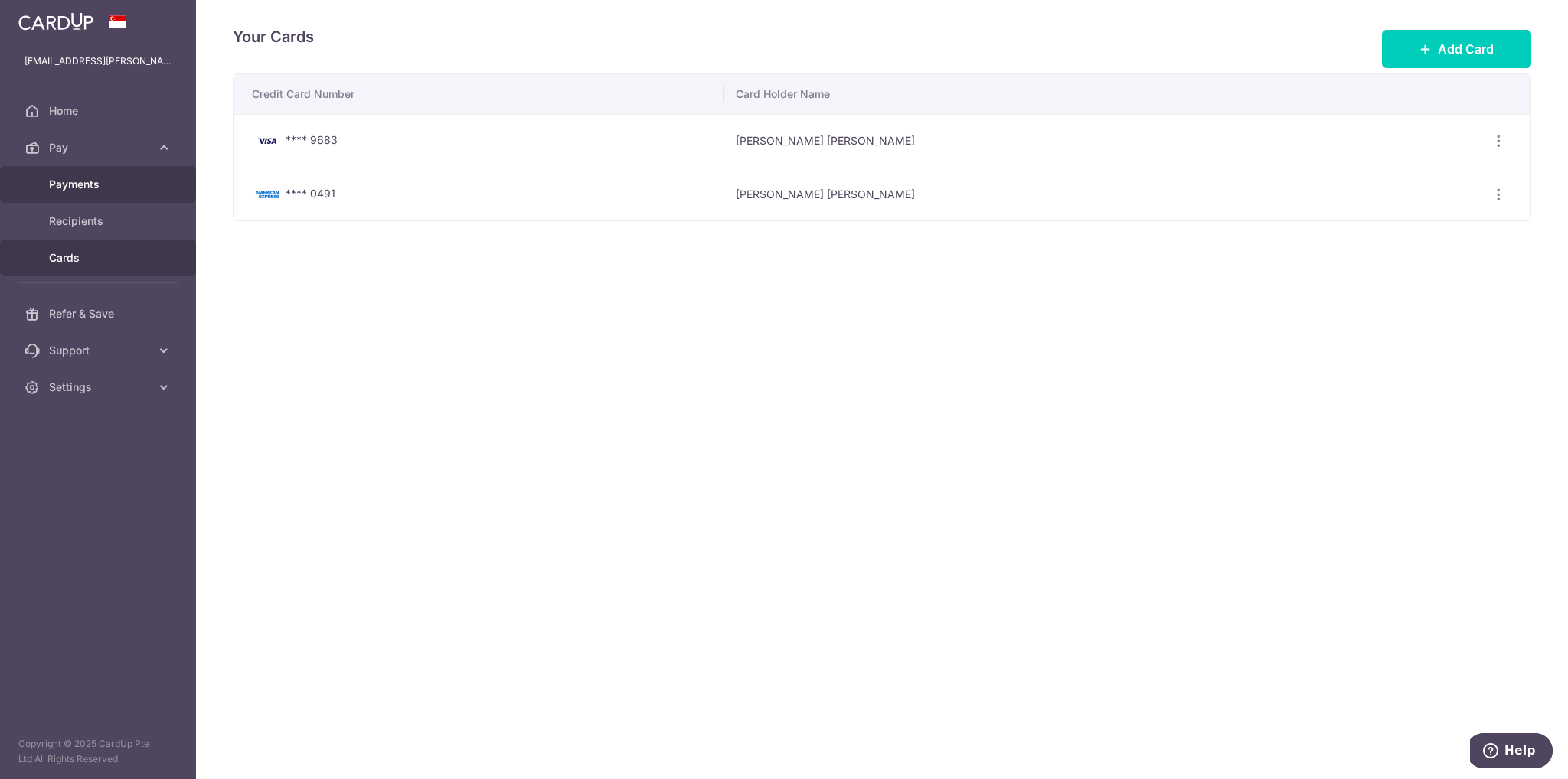
click at [72, 177] on span "Payments" at bounding box center [99, 184] width 101 height 16
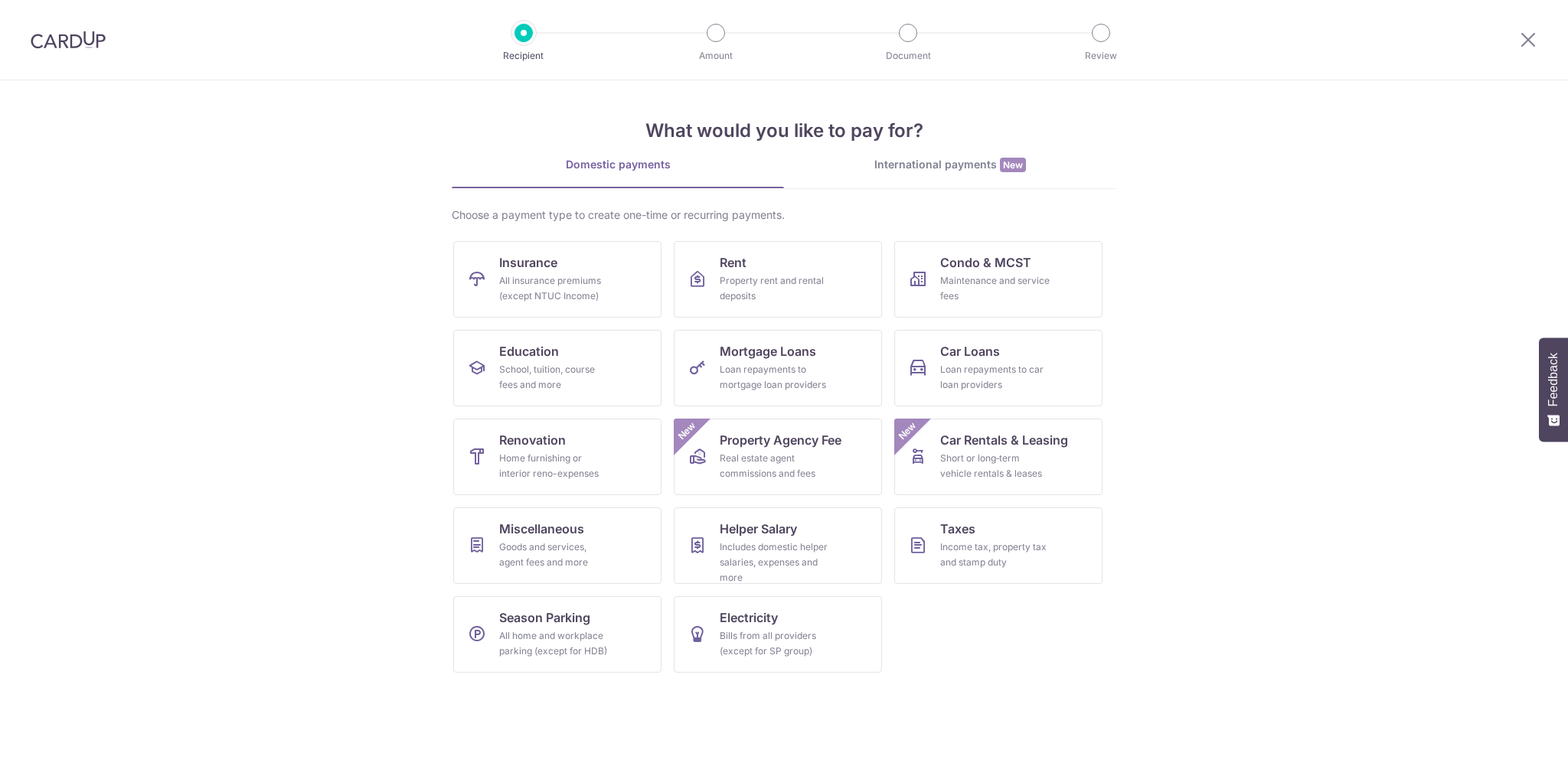
click at [87, 13] on div at bounding box center [68, 40] width 136 height 80
click at [87, 39] on img at bounding box center [68, 40] width 75 height 18
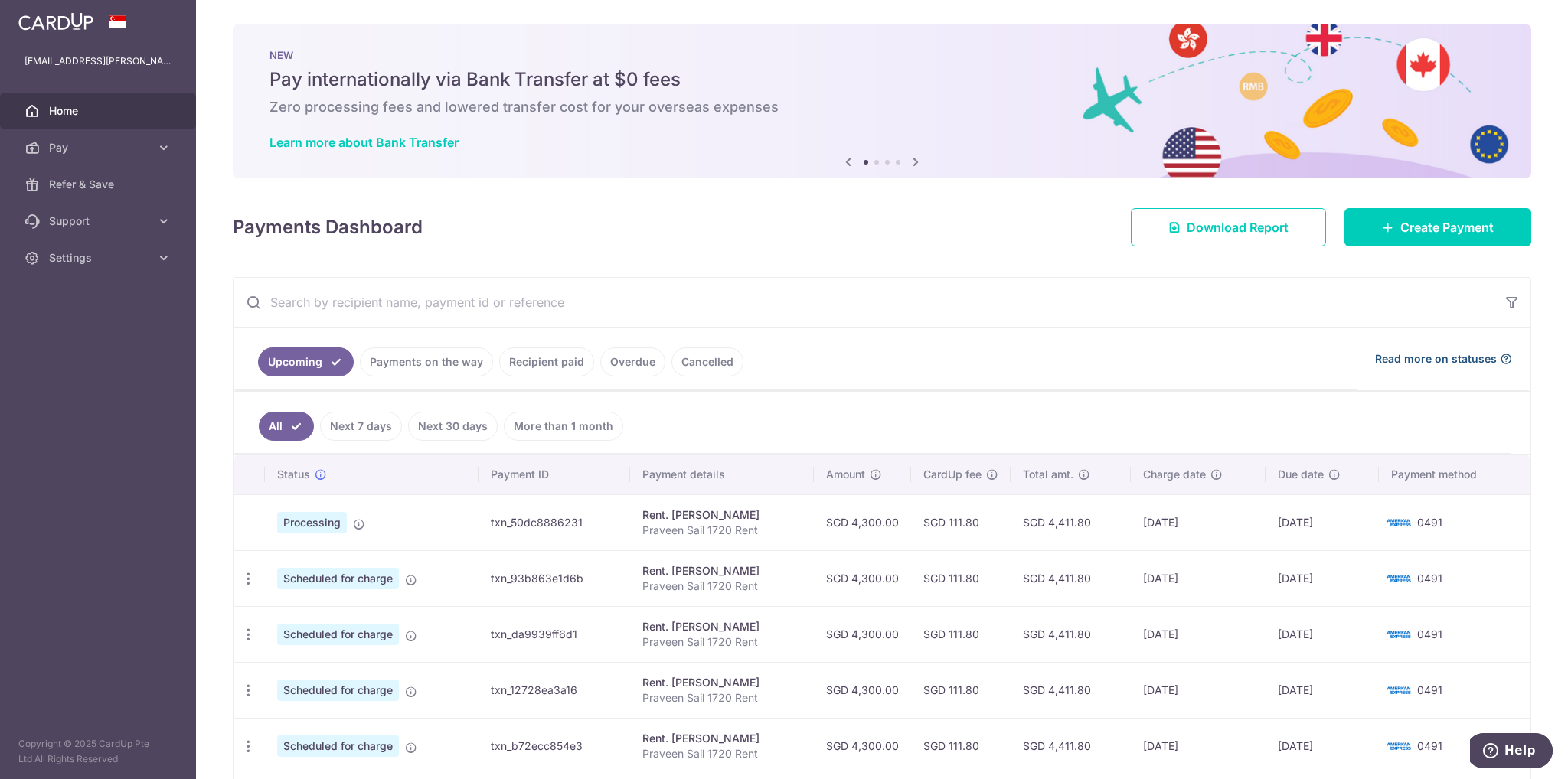
click at [1463, 357] on span "Read more on statuses" at bounding box center [1436, 359] width 122 height 16
click at [83, 102] on link "Home" at bounding box center [98, 110] width 196 height 37
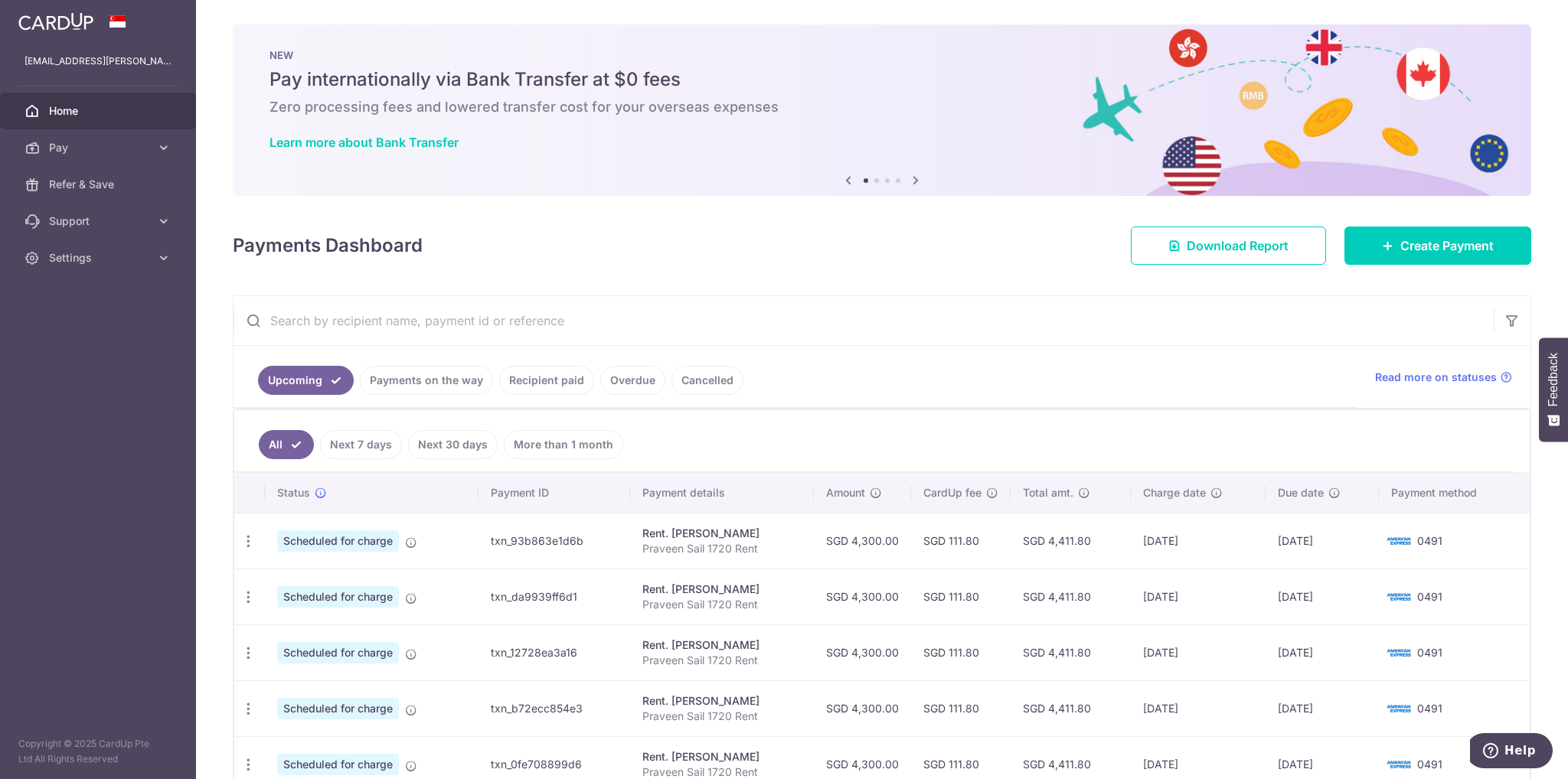
click at [438, 380] on link "Payments on the way" at bounding box center [427, 380] width 133 height 29
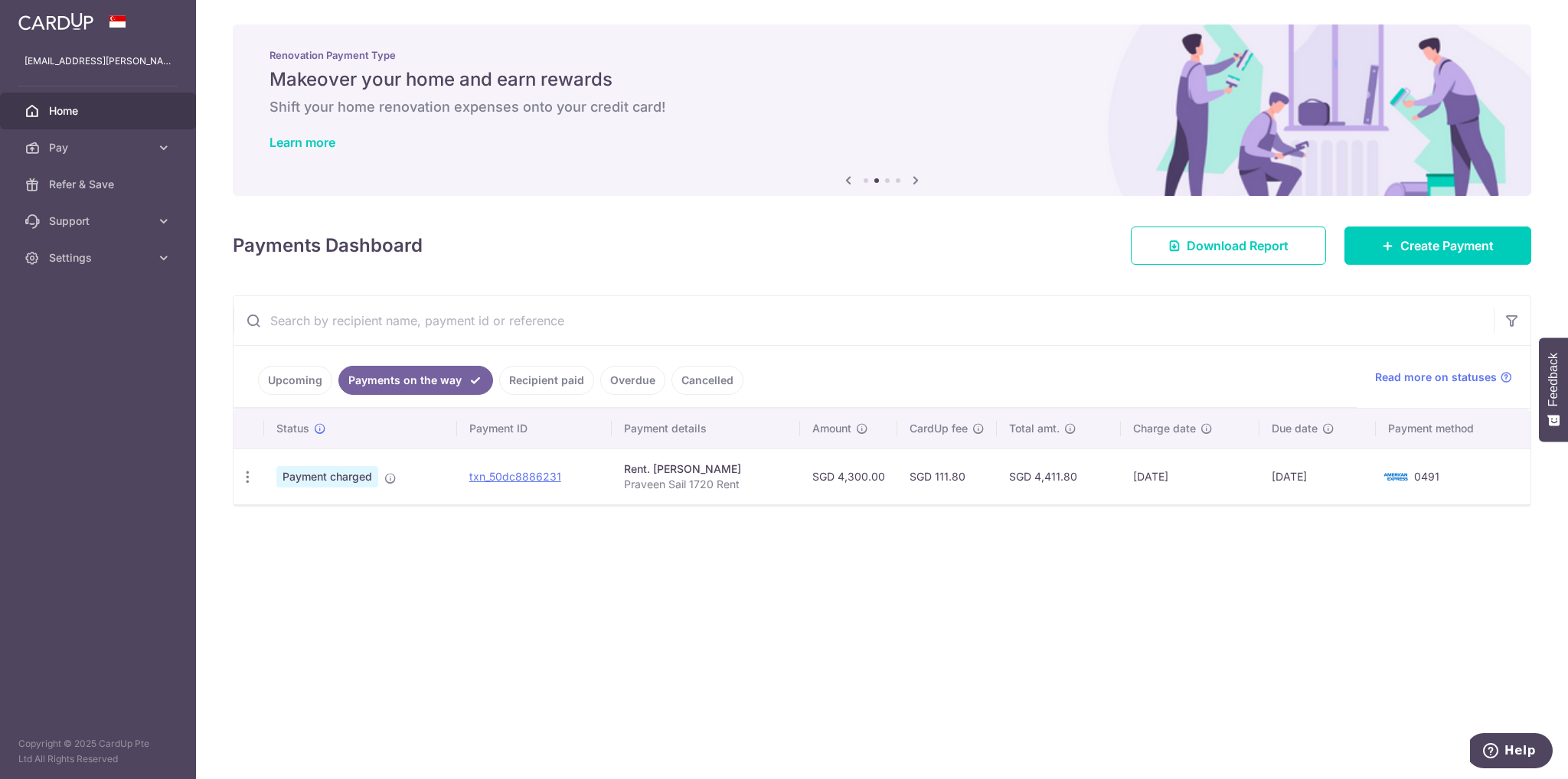
click at [542, 390] on link "Recipient paid" at bounding box center [546, 380] width 95 height 29
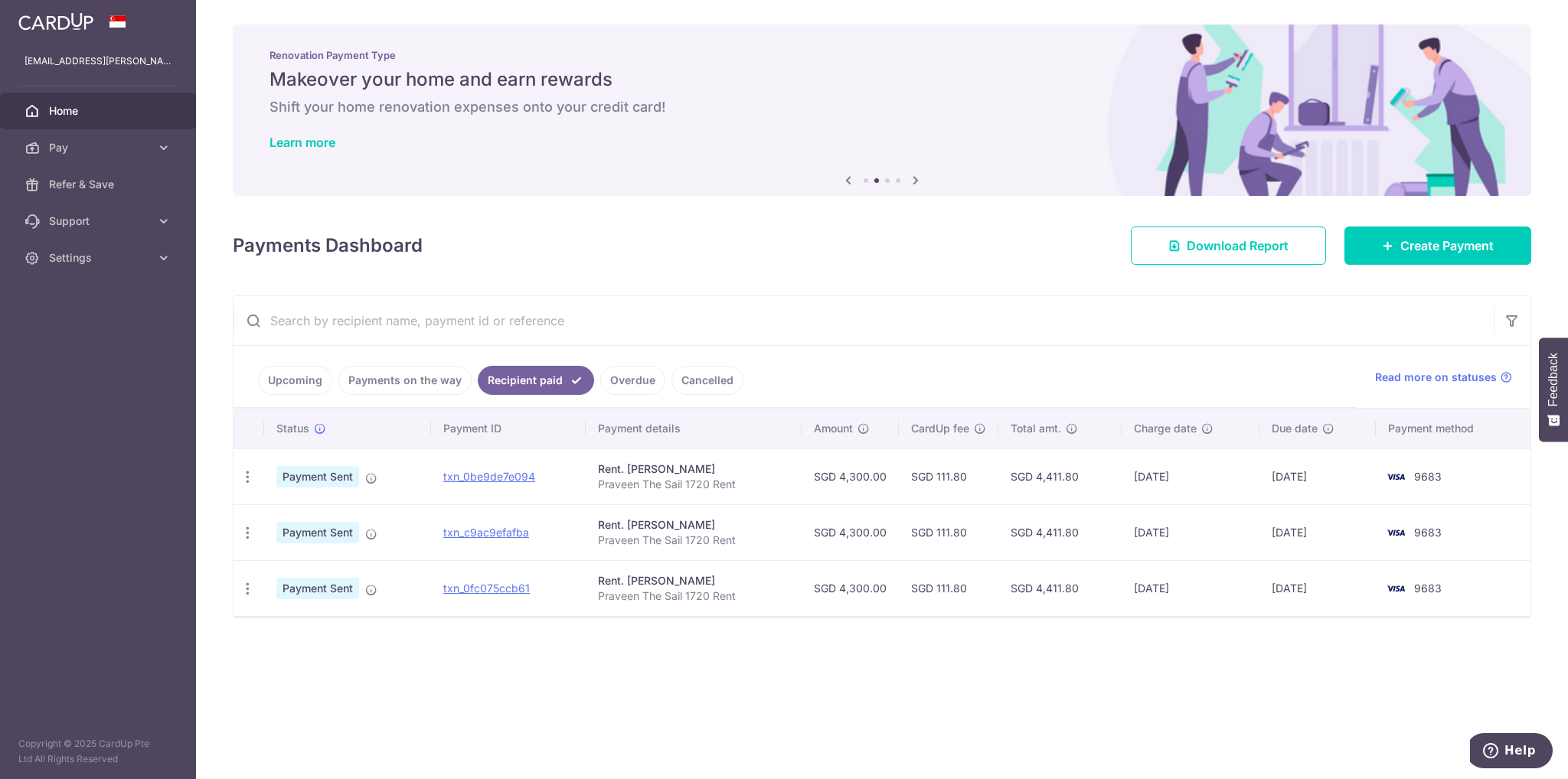
click at [419, 379] on link "Payments on the way" at bounding box center [405, 380] width 133 height 29
